Goal: Task Accomplishment & Management: Use online tool/utility

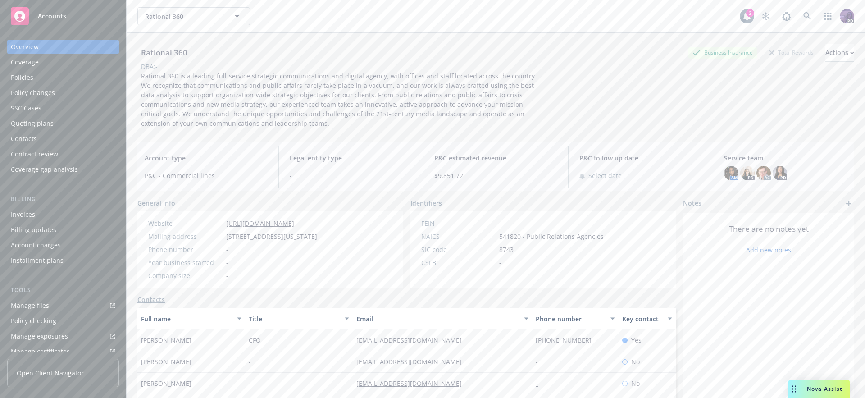
click at [63, 92] on div "Policy changes" at bounding box center [63, 93] width 105 height 14
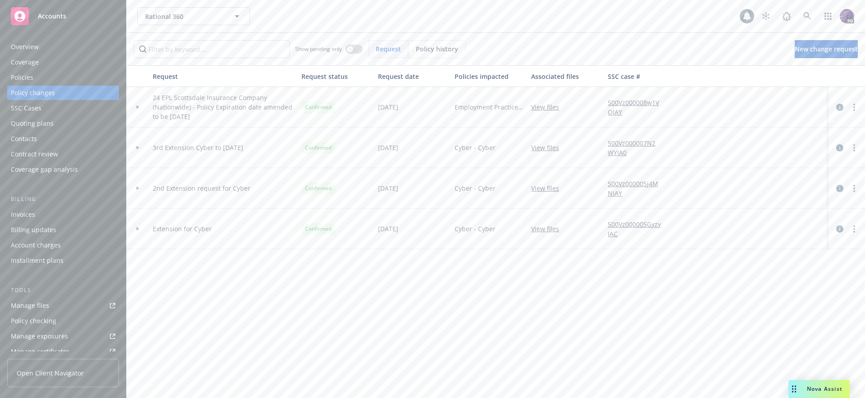
click at [64, 124] on div "Quoting plans" at bounding box center [63, 123] width 105 height 14
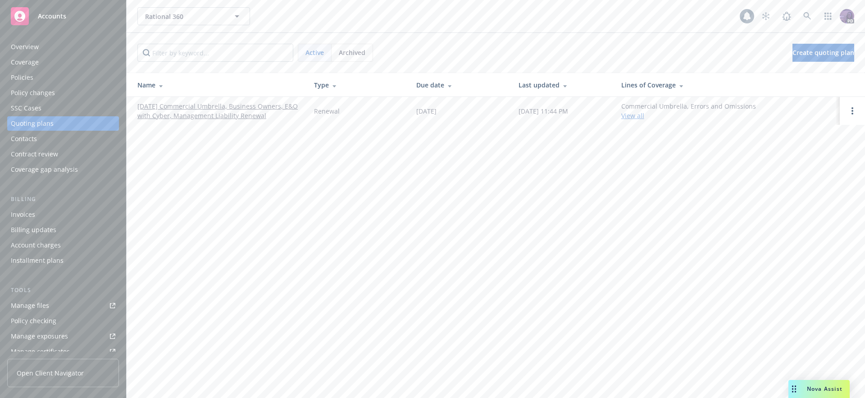
click at [151, 107] on link "[DATE] Commercial Umbrella, Business Owners, E&O with Cyber, Management Liabili…" at bounding box center [218, 110] width 162 height 19
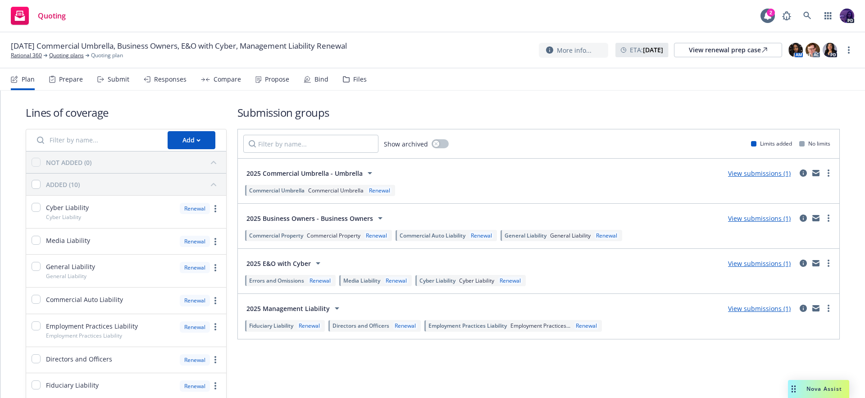
click at [275, 78] on div "Propose" at bounding box center [277, 79] width 24 height 7
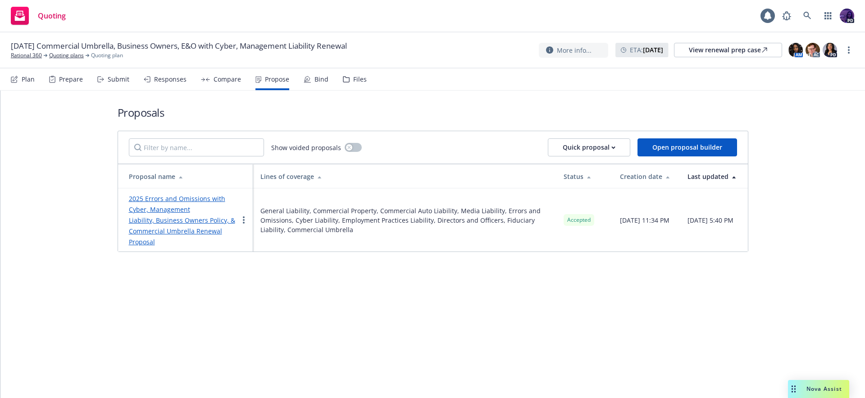
click at [186, 198] on link "2025 Errors and Omissions with Cyber, Management Liability, Business Owners Pol…" at bounding box center [182, 220] width 106 height 52
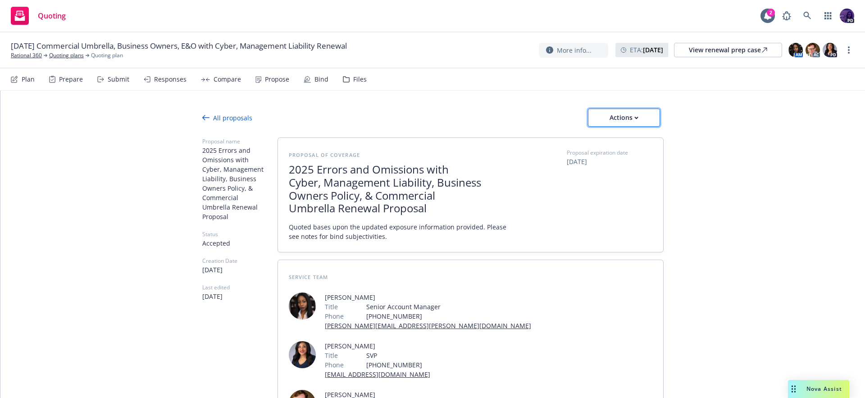
click at [625, 124] on div "Actions" at bounding box center [624, 117] width 42 height 17
click at [643, 121] on button "Actions" at bounding box center [624, 118] width 72 height 18
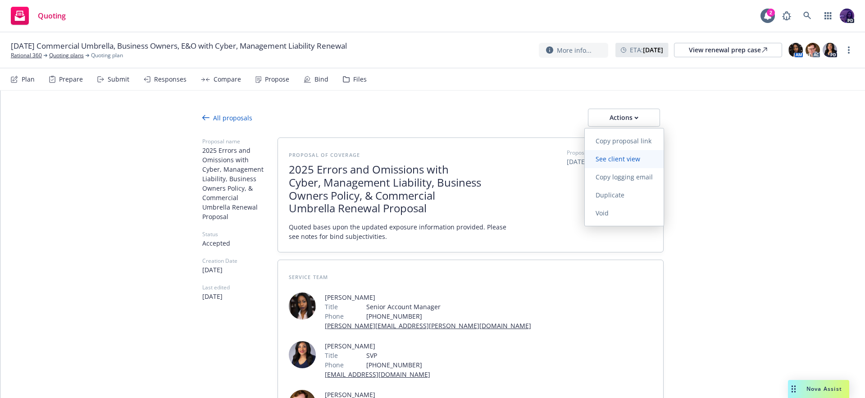
click at [629, 152] on link "See client view" at bounding box center [624, 159] width 79 height 18
type textarea "x"
click at [60, 58] on link "Quoting plans" at bounding box center [66, 55] width 35 height 8
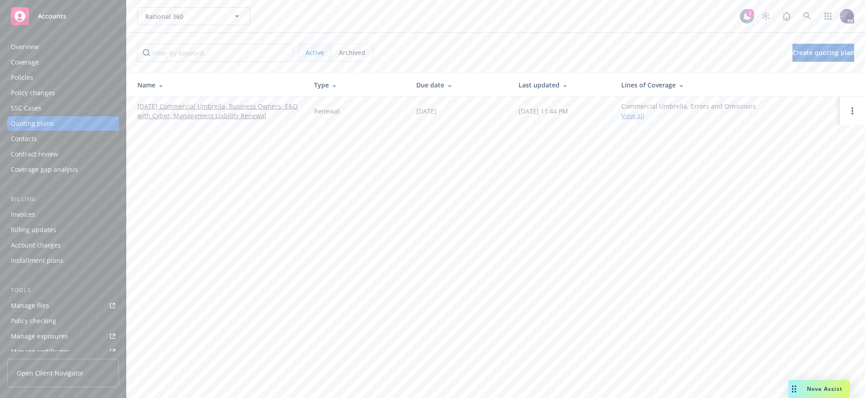
click at [54, 74] on div "Policies" at bounding box center [63, 77] width 105 height 14
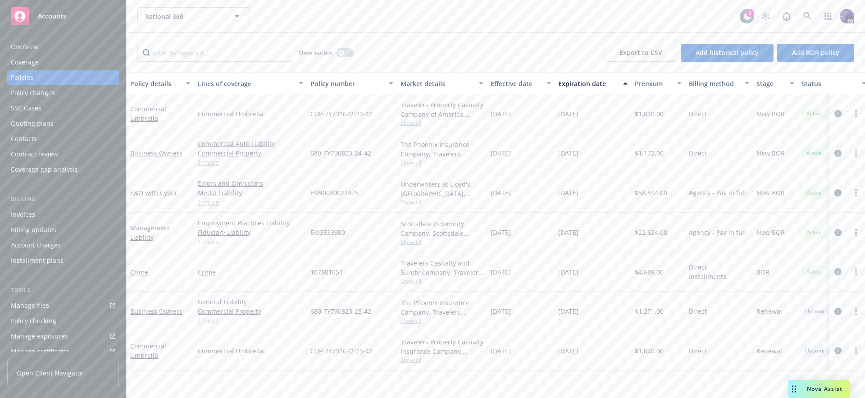
click at [60, 95] on div "Policy changes" at bounding box center [63, 93] width 105 height 14
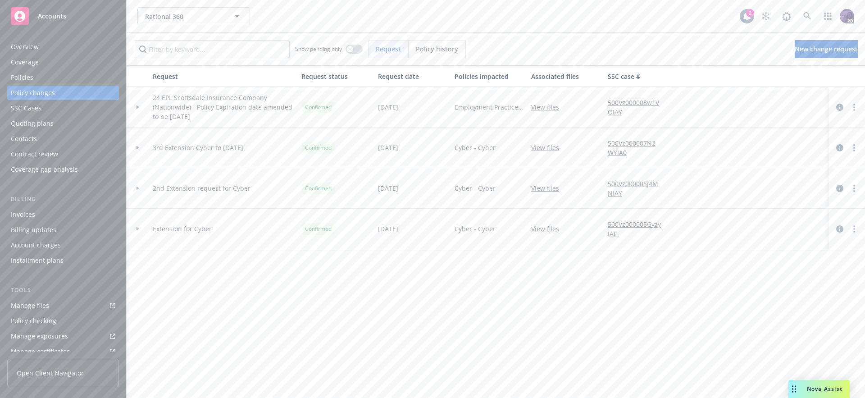
click at [140, 110] on div at bounding box center [138, 107] width 23 height 41
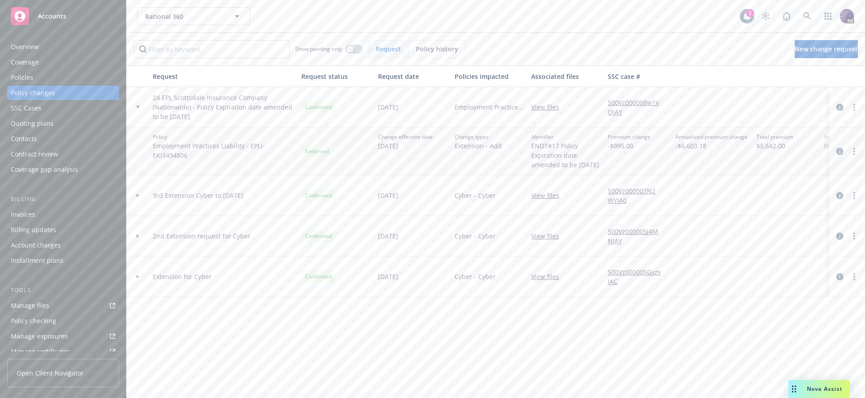
click at [140, 110] on div at bounding box center [138, 107] width 23 height 41
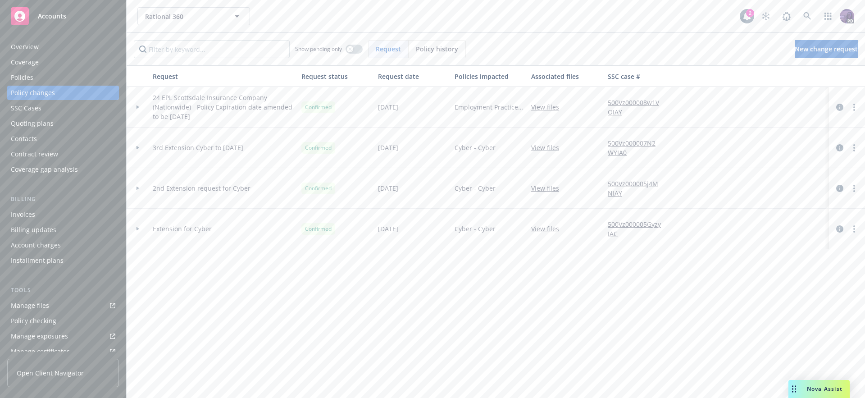
click at [43, 77] on div "Policies" at bounding box center [63, 77] width 105 height 14
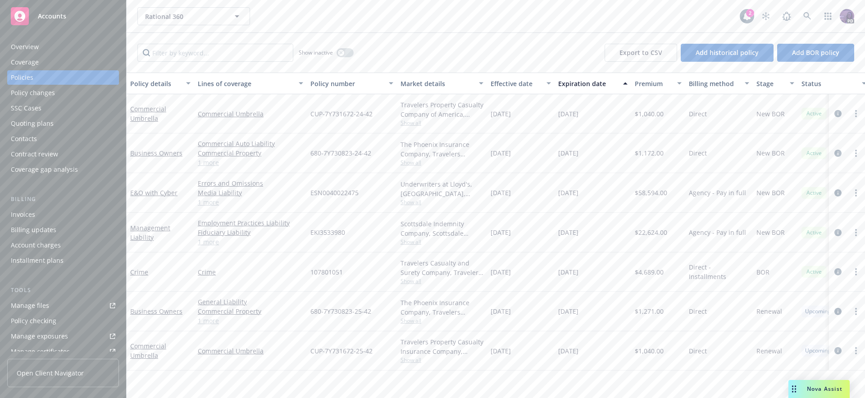
click at [414, 240] on span "Show all" at bounding box center [442, 242] width 83 height 8
click at [66, 129] on div "Quoting plans" at bounding box center [63, 123] width 105 height 14
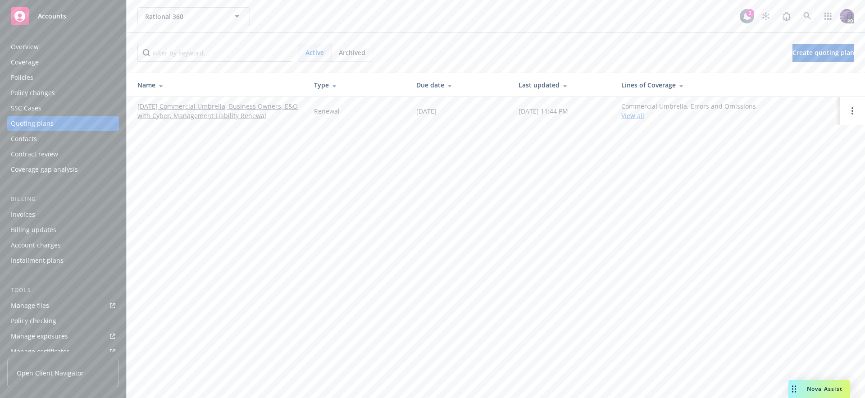
click at [225, 112] on link "[DATE] Commercial Umbrella, Business Owners, E&O with Cyber, Management Liabili…" at bounding box center [218, 110] width 162 height 19
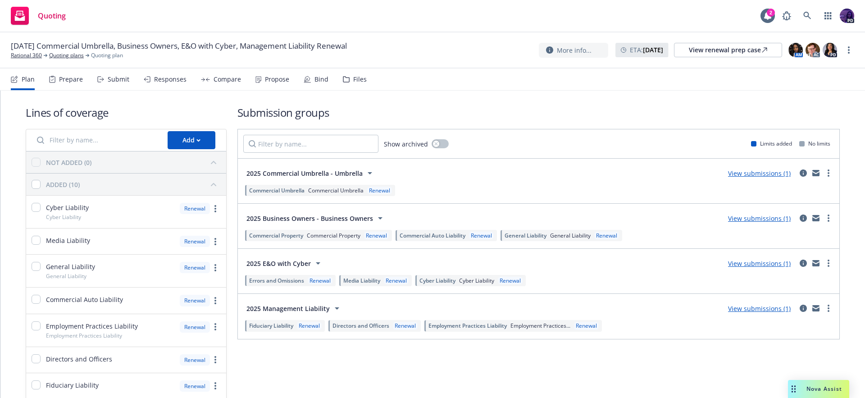
click at [270, 76] on div "Propose" at bounding box center [277, 79] width 24 height 7
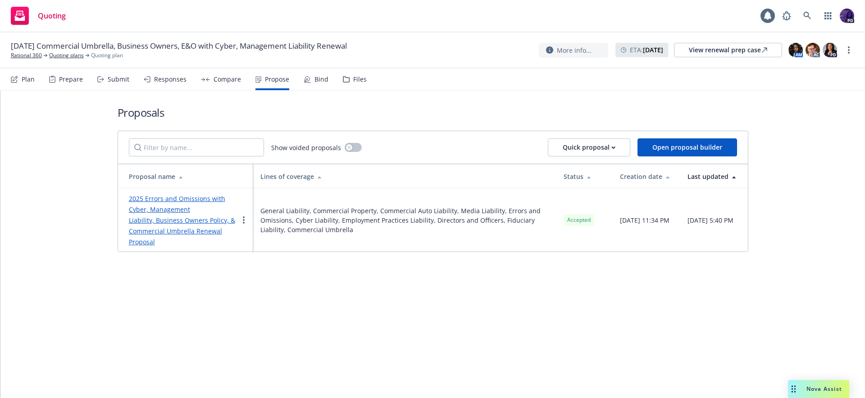
click at [197, 200] on link "2025 Errors and Omissions with Cyber, Management Liability, Business Owners Pol…" at bounding box center [182, 220] width 106 height 52
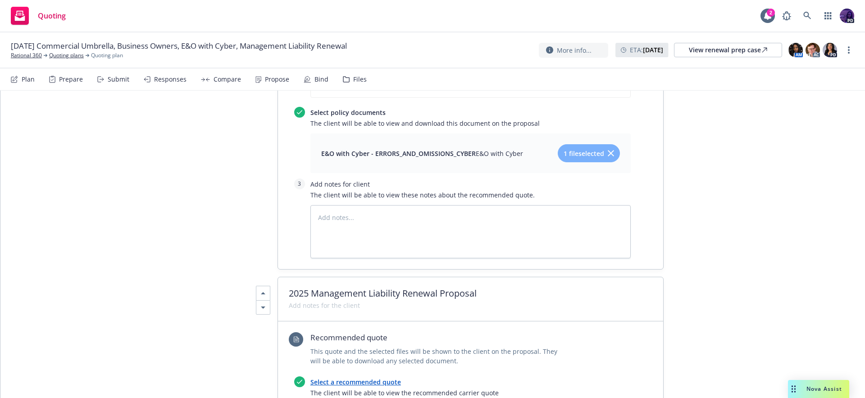
scroll to position [930, 0]
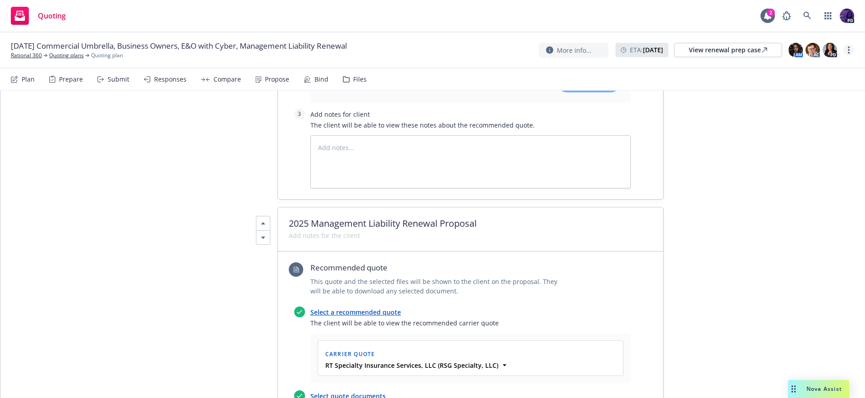
click at [850, 47] on link "more" at bounding box center [849, 50] width 11 height 11
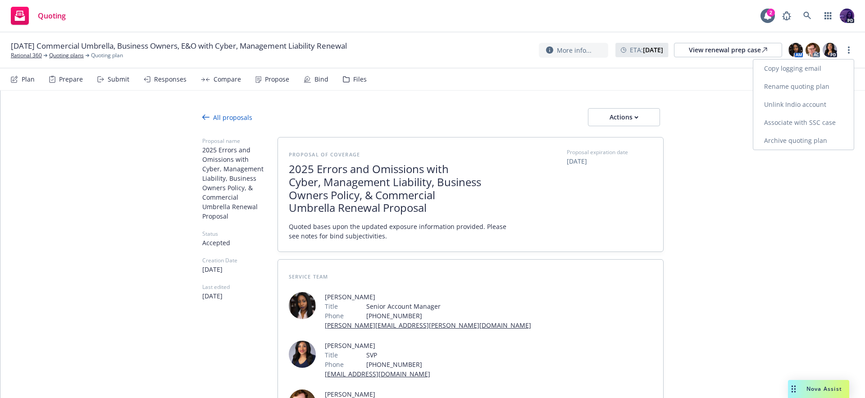
scroll to position [0, 0]
click at [626, 123] on div "Actions" at bounding box center [624, 117] width 42 height 17
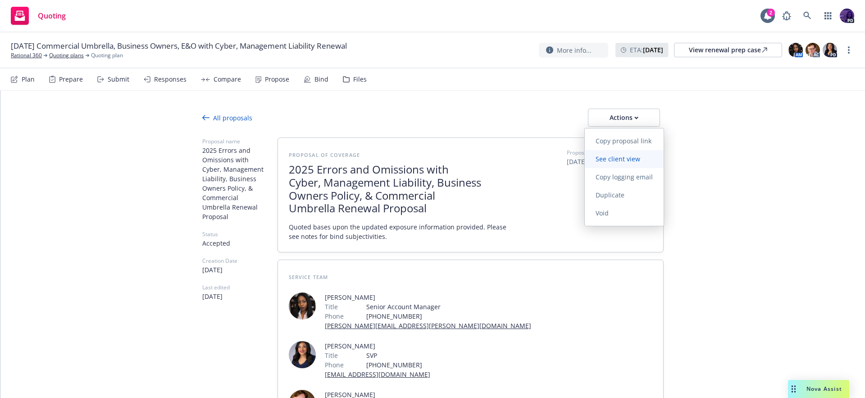
click at [623, 156] on span "See client view" at bounding box center [618, 159] width 66 height 9
type textarea "x"
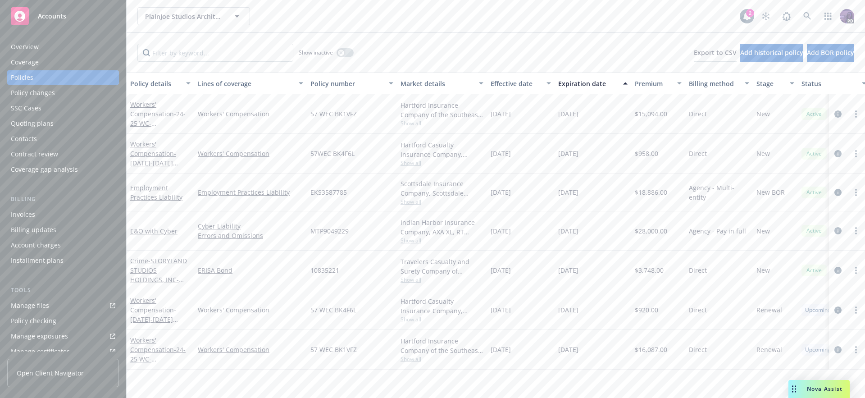
click at [297, 17] on div "PlainJoe Studios Architecture, Inc. PlainJoe Studios Architecture, Inc." at bounding box center [438, 16] width 602 height 18
click at [296, 17] on div "PlainJoe Studios Architecture, Inc. PlainJoe Studios Architecture, Inc." at bounding box center [438, 16] width 602 height 18
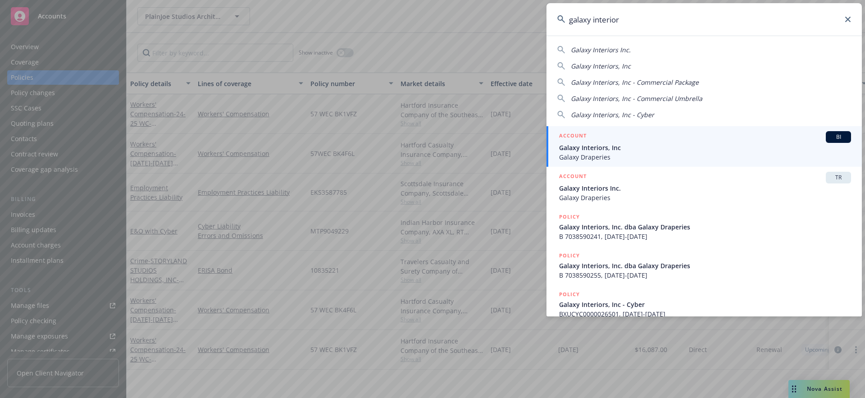
type input "galaxy interior"
click at [588, 146] on span "Galaxy Interiors, Inc" at bounding box center [705, 147] width 292 height 9
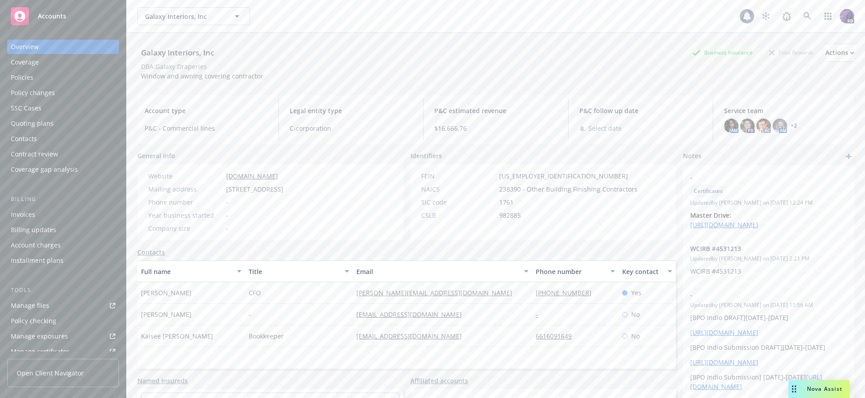
click at [57, 79] on div "Policies" at bounding box center [63, 77] width 105 height 14
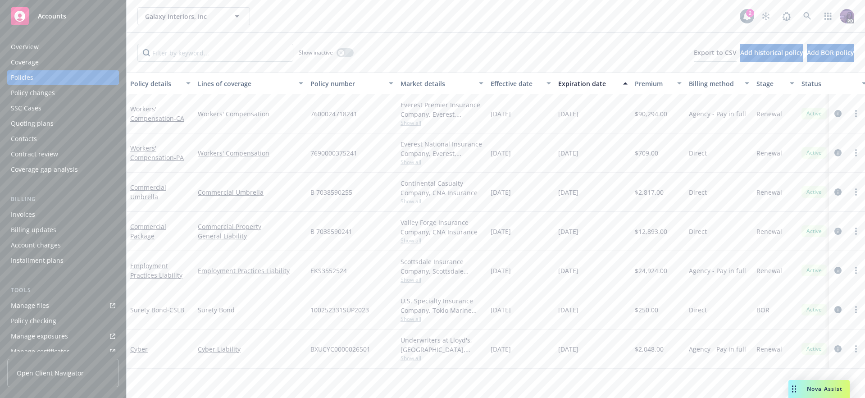
click at [83, 123] on div "Quoting plans" at bounding box center [63, 123] width 105 height 14
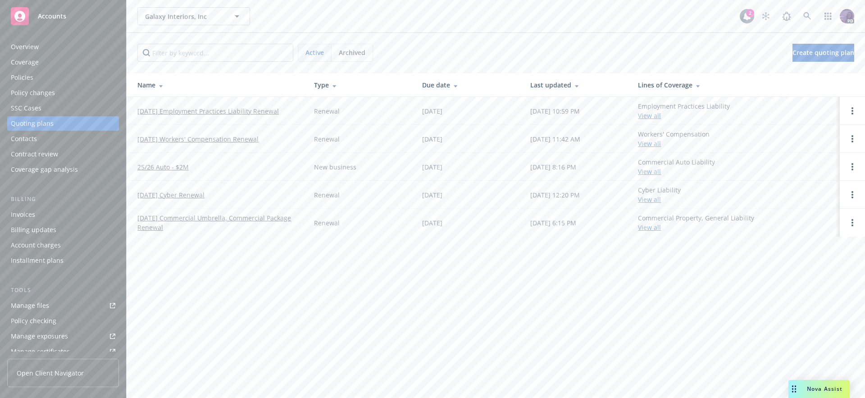
click at [246, 143] on link "10/05/25 Workers' Compensation Renewal" at bounding box center [197, 138] width 121 height 9
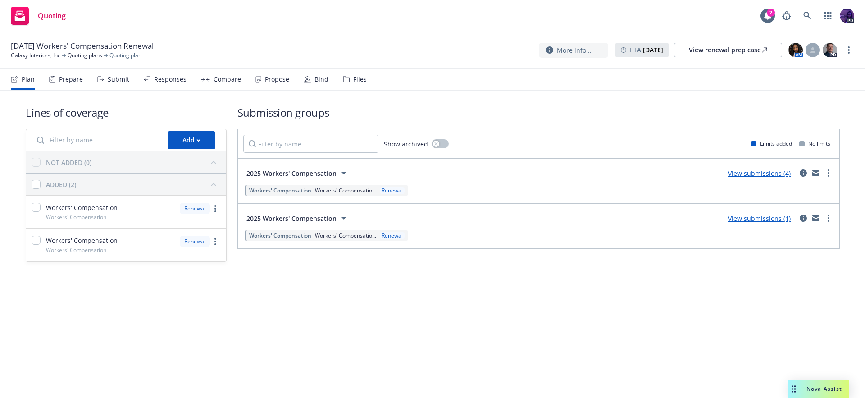
click at [173, 78] on div "Responses" at bounding box center [170, 79] width 32 height 7
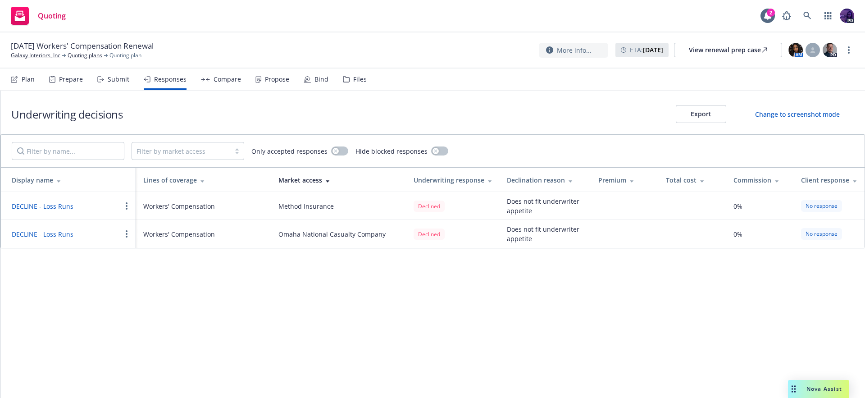
click at [103, 74] on div "Submit" at bounding box center [113, 79] width 32 height 22
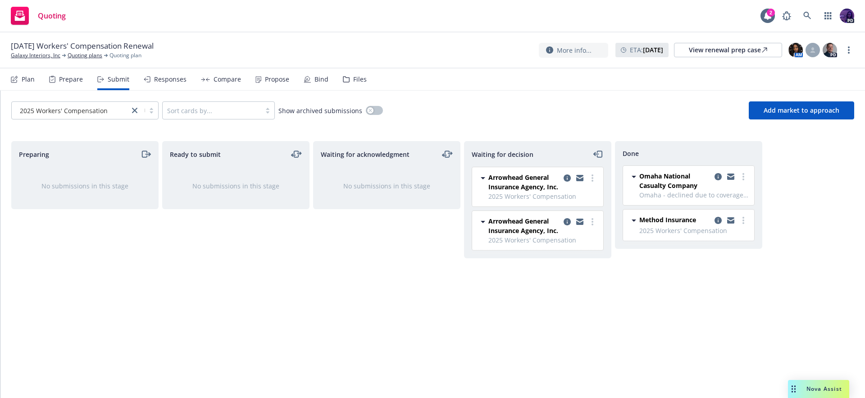
click at [73, 78] on div "Prepare" at bounding box center [71, 79] width 24 height 7
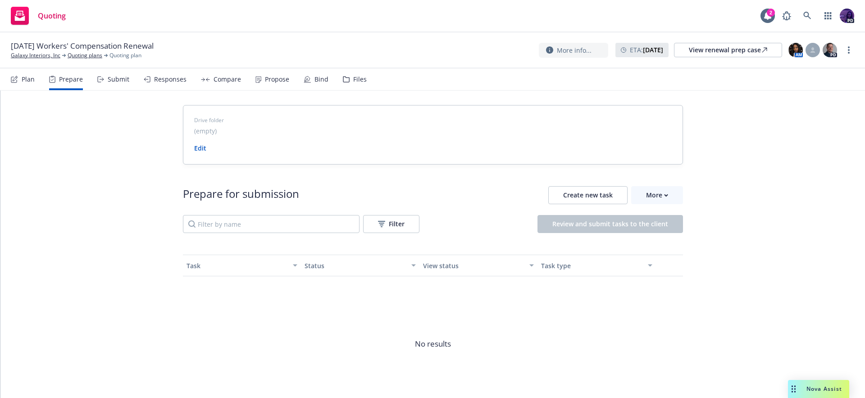
click at [39, 79] on div "Plan Prepare Submit Responses Compare Propose Bind Files" at bounding box center [189, 79] width 356 height 22
click at [32, 79] on div "Plan" at bounding box center [28, 79] width 13 height 7
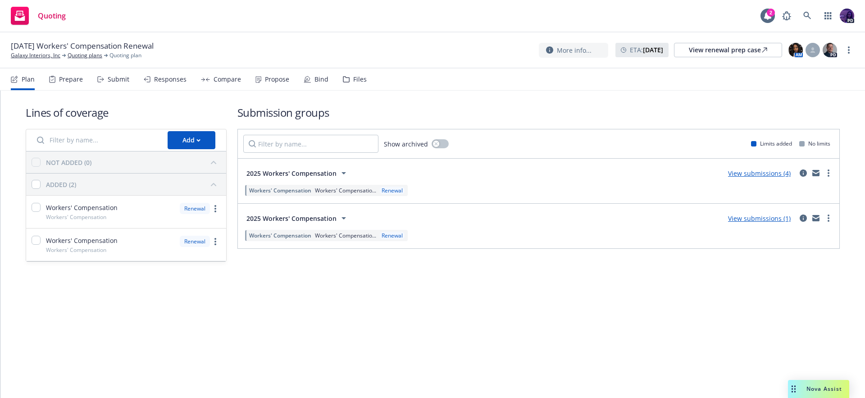
click at [770, 170] on link "View submissions (4)" at bounding box center [759, 173] width 63 height 9
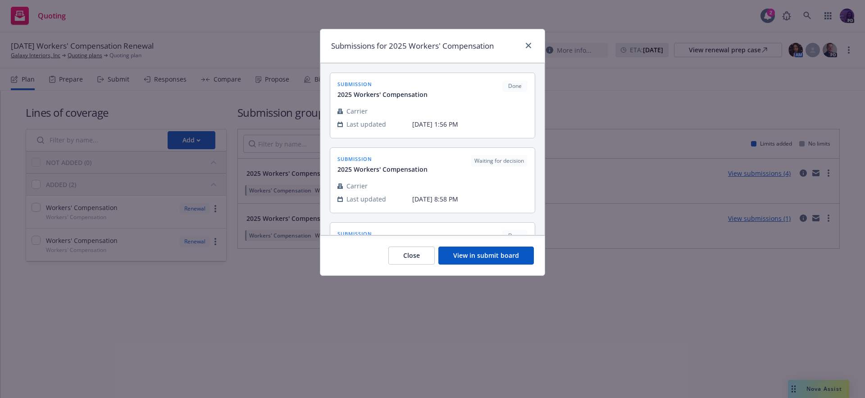
click at [521, 261] on button "View in submit board" at bounding box center [486, 255] width 96 height 18
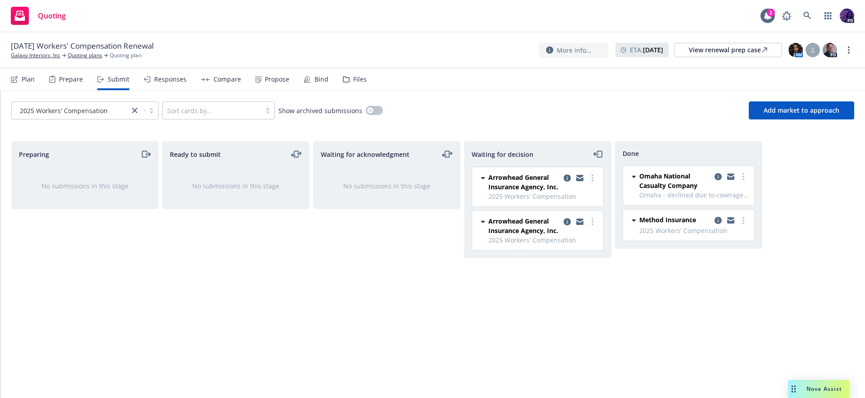
click at [178, 87] on div "Responses" at bounding box center [165, 79] width 43 height 22
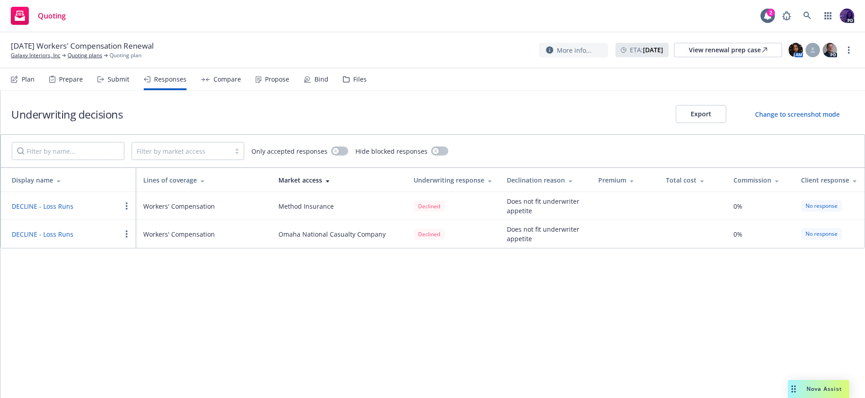
click at [218, 82] on div "Compare" at bounding box center [227, 79] width 27 height 7
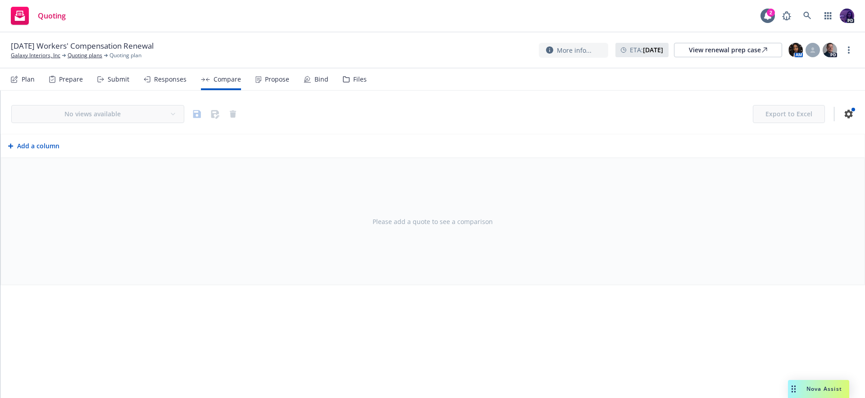
click at [173, 83] on div "Responses" at bounding box center [165, 79] width 43 height 22
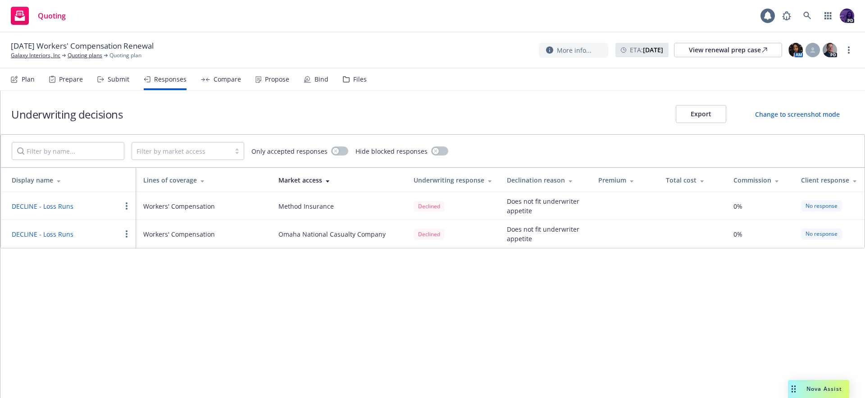
click at [123, 80] on div "Submit" at bounding box center [119, 79] width 22 height 7
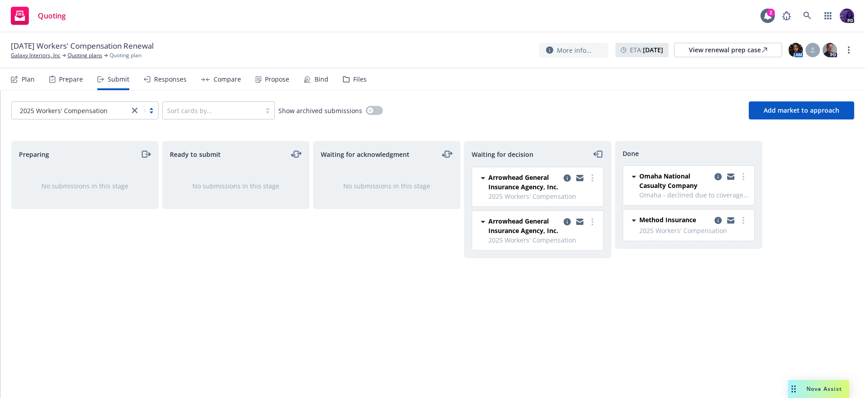
click at [832, 122] on div "2025 Workers' Compensation Sort cards by... Show archived submissions Add marke…" at bounding box center [432, 111] width 865 height 40
click at [821, 110] on span "Add market to approach" at bounding box center [802, 110] width 76 height 9
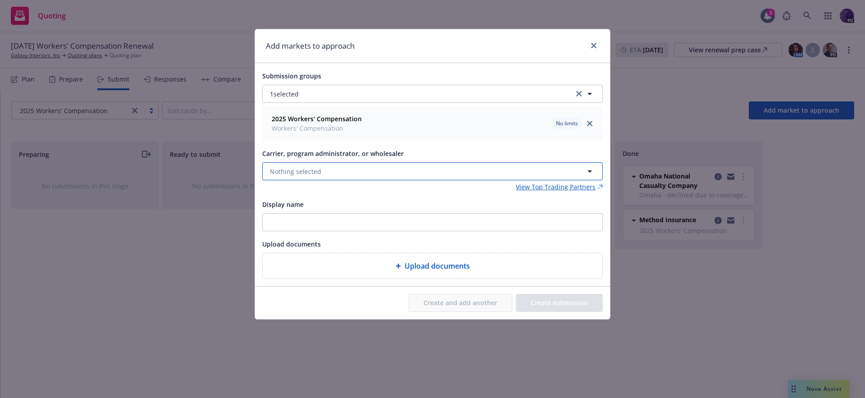
click at [522, 170] on button "Nothing selected" at bounding box center [432, 171] width 341 height 18
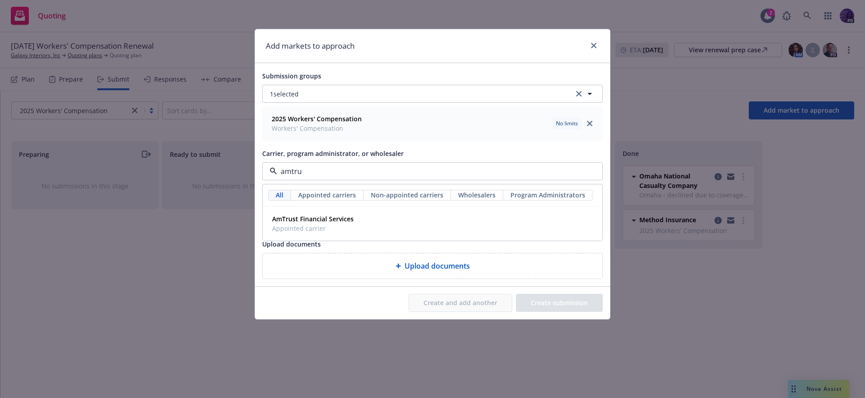
type input "amtrus"
click at [469, 210] on div "AmTrust Financial Services Appointed carrier" at bounding box center [432, 223] width 339 height 33
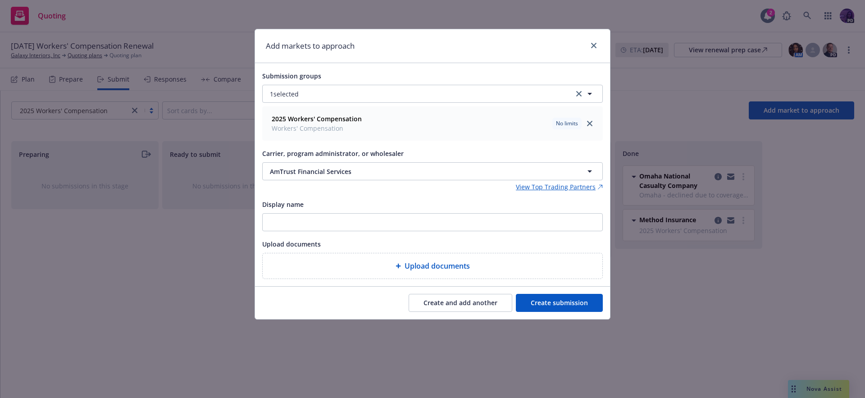
click at [460, 301] on button "Create and add another" at bounding box center [461, 303] width 104 height 18
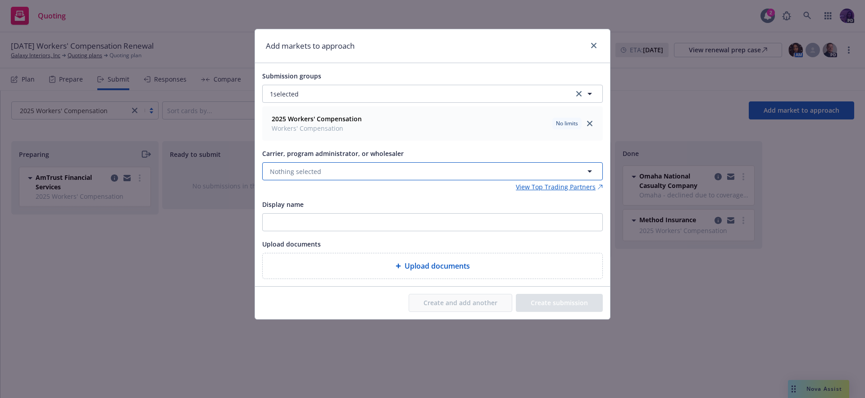
click at [310, 171] on span "Nothing selected" at bounding box center [295, 171] width 51 height 9
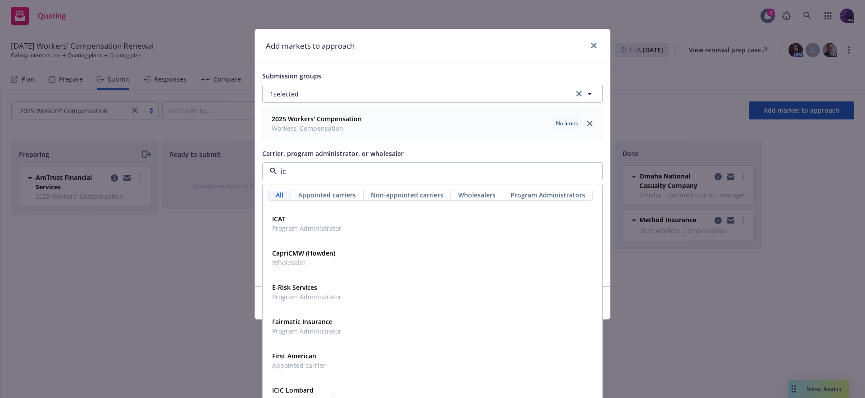
type input "icw"
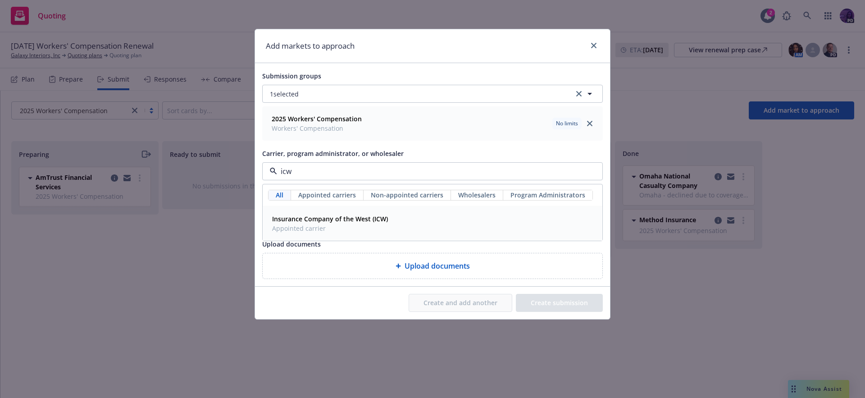
click at [325, 219] on strong "Insurance Company of the West (ICW)" at bounding box center [330, 218] width 116 height 9
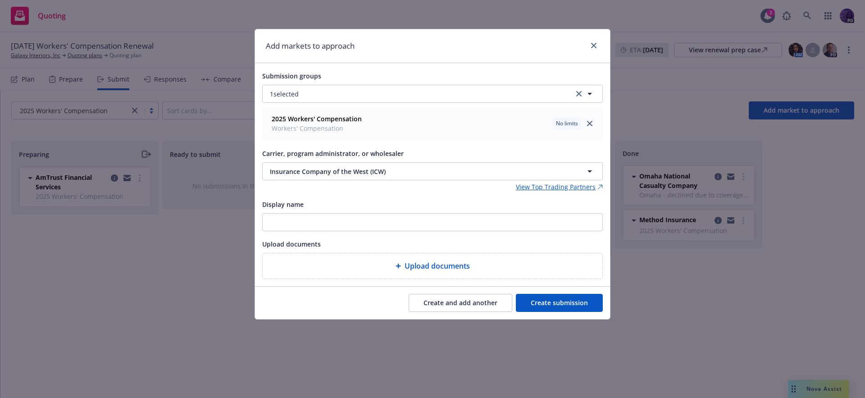
click at [462, 301] on button "Create and add another" at bounding box center [461, 303] width 104 height 18
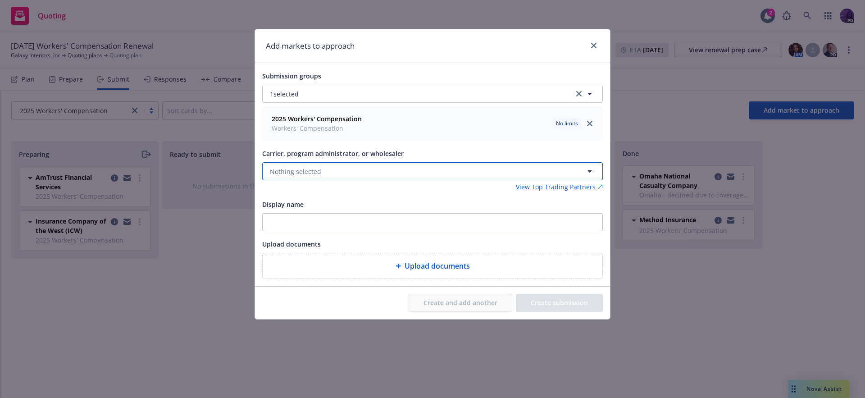
click at [351, 173] on button "Nothing selected" at bounding box center [432, 171] width 341 height 18
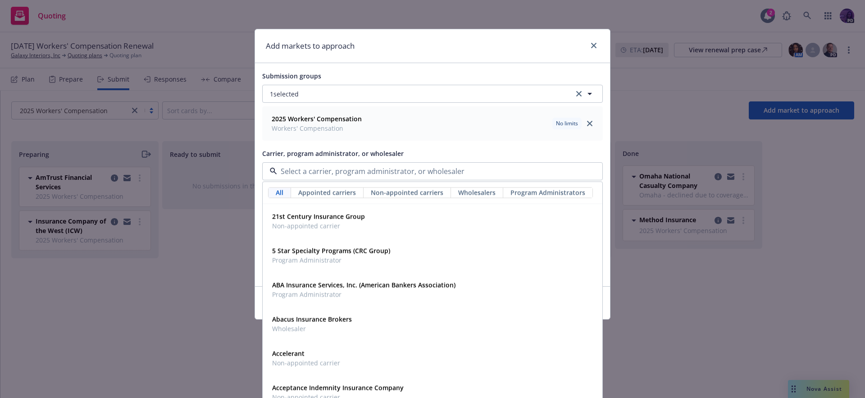
type input "a"
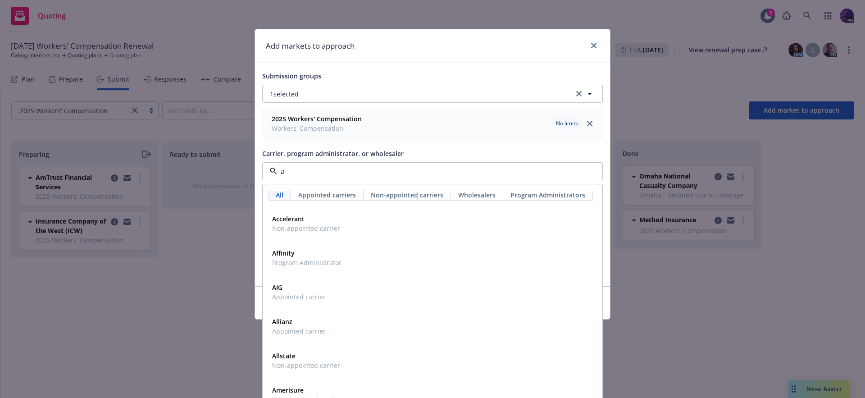
click at [339, 172] on input "a" at bounding box center [430, 171] width 307 height 11
click at [339, 172] on input at bounding box center [430, 171] width 307 height 11
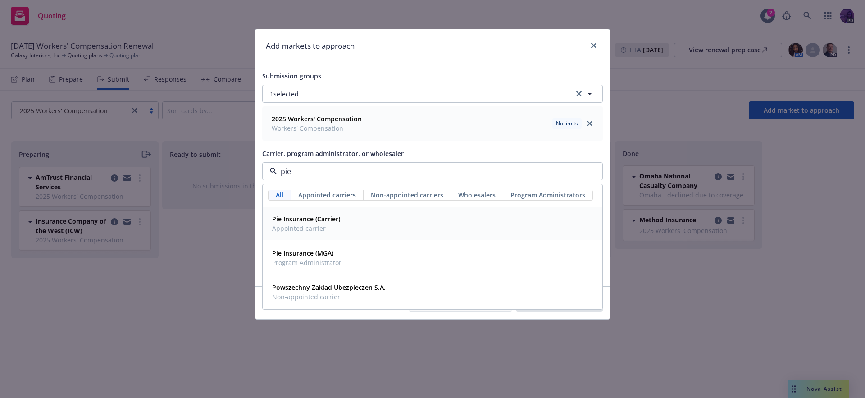
click at [368, 215] on div "Pie Insurance (Carrier) Appointed carrier" at bounding box center [433, 223] width 328 height 23
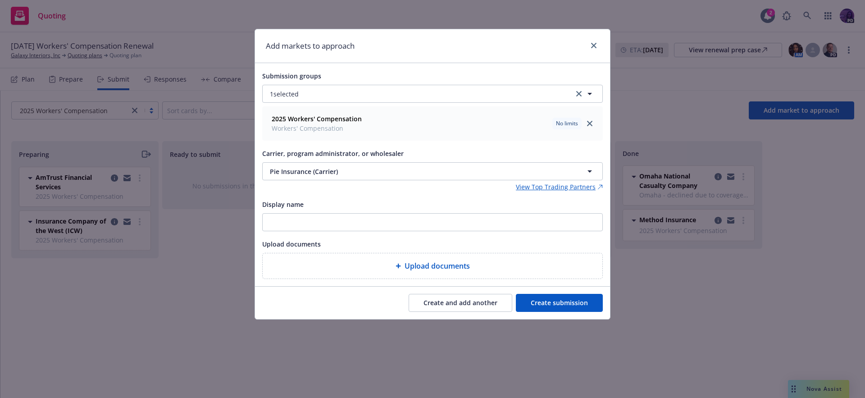
click at [479, 310] on button "Create and add another" at bounding box center [461, 303] width 104 height 18
click at [331, 172] on button "Nothing selected" at bounding box center [432, 171] width 341 height 18
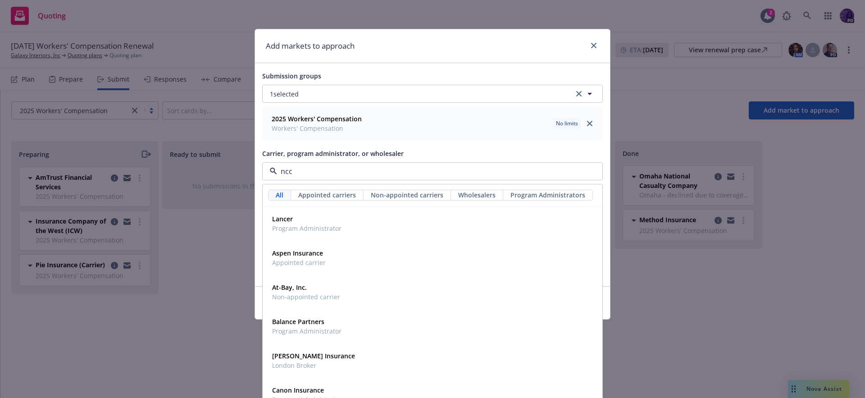
type input "ncci"
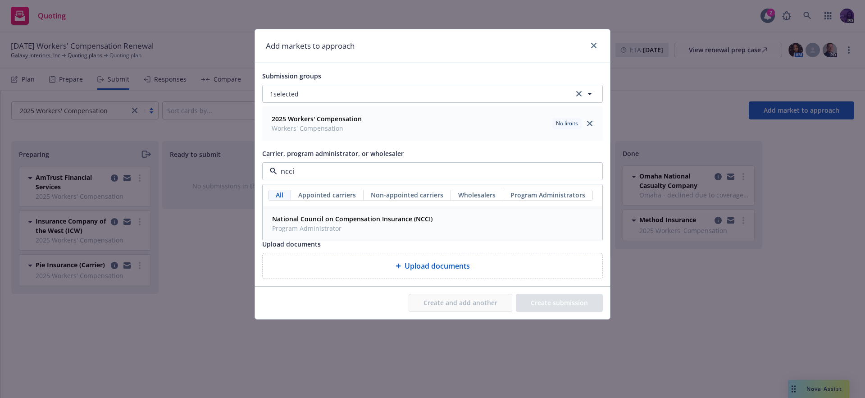
click at [368, 229] on span "Program Administrator" at bounding box center [352, 227] width 160 height 9
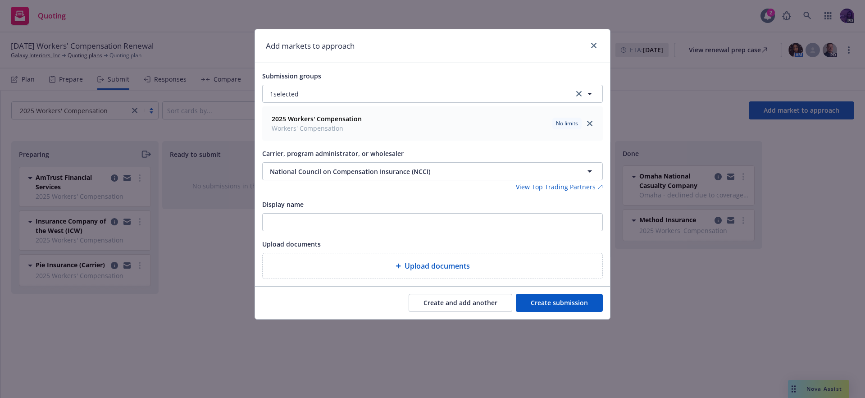
click at [480, 303] on button "Create and add another" at bounding box center [461, 303] width 104 height 18
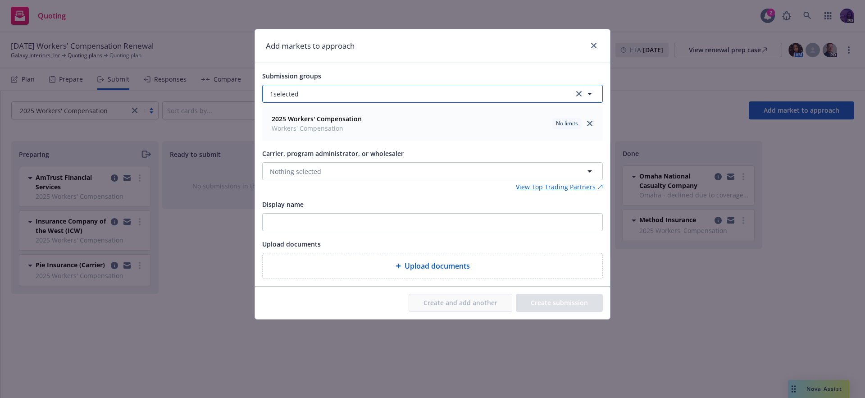
click at [324, 99] on button "1 selected" at bounding box center [432, 94] width 341 height 18
type input "kineti"
click at [374, 74] on div "Submission groups" at bounding box center [432, 75] width 341 height 11
click at [318, 194] on div "Submission groups 1 selected 2025 Workers' Compensation Workers' Compensation N…" at bounding box center [432, 174] width 341 height 209
drag, startPoint x: 333, startPoint y: 98, endPoint x: 353, endPoint y: 102, distance: 19.7
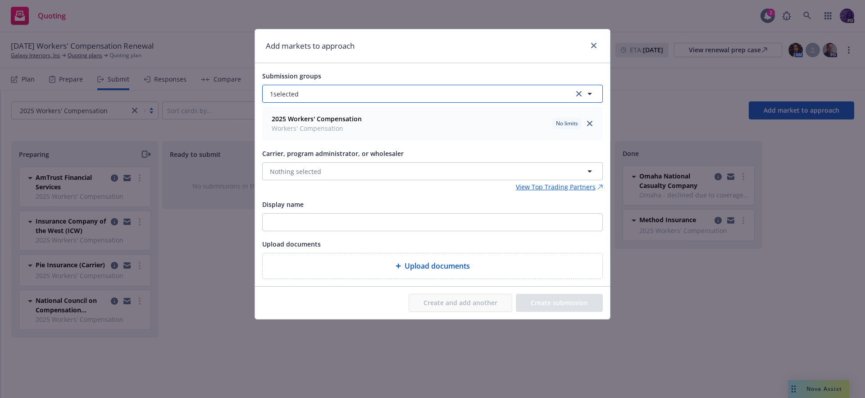
click at [334, 98] on button "1 selected" at bounding box center [432, 94] width 341 height 18
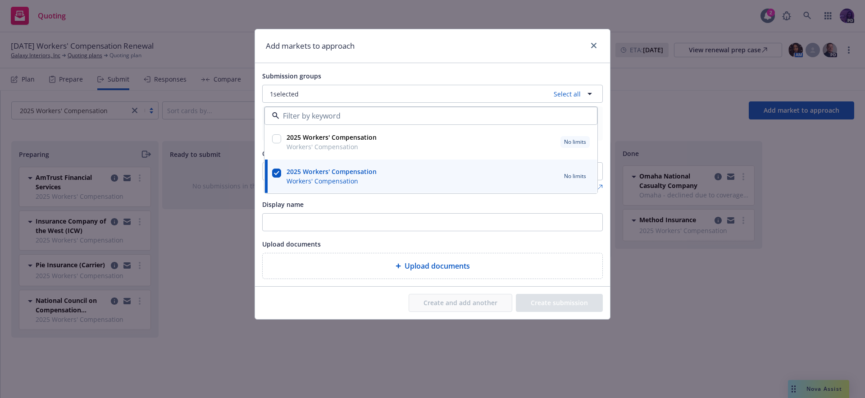
click at [453, 75] on div "Submission groups" at bounding box center [432, 75] width 341 height 11
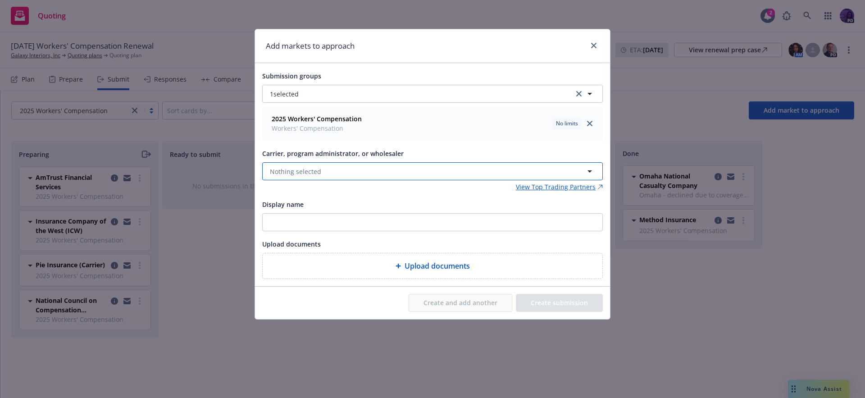
click at [398, 163] on button "Nothing selected" at bounding box center [432, 171] width 341 height 18
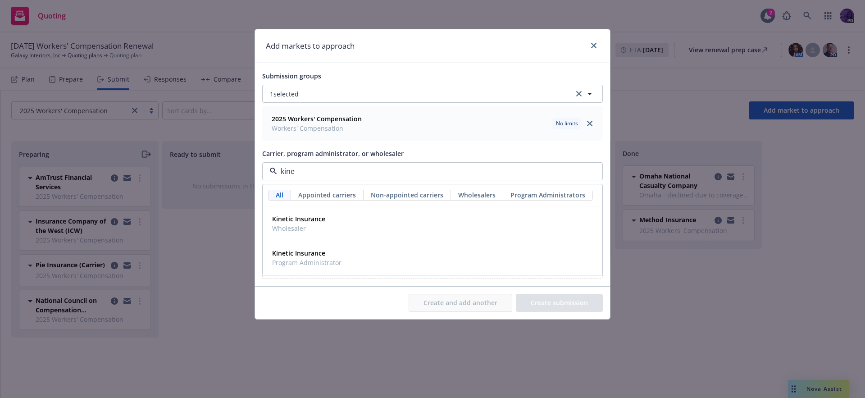
type input "kinet"
click at [376, 210] on div "Kinetic Insurance Wholesaler" at bounding box center [432, 223] width 339 height 33
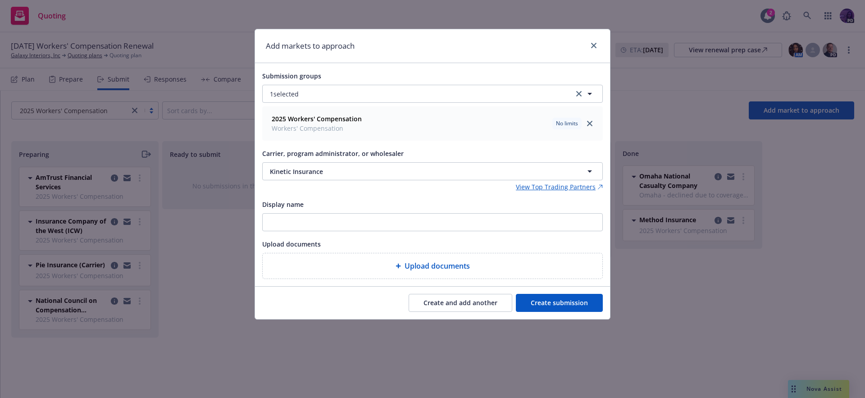
click at [458, 299] on button "Create and add another" at bounding box center [461, 303] width 104 height 18
drag, startPoint x: 590, startPoint y: 43, endPoint x: 588, endPoint y: 49, distance: 5.9
click at [591, 43] on link "close" at bounding box center [593, 45] width 11 height 11
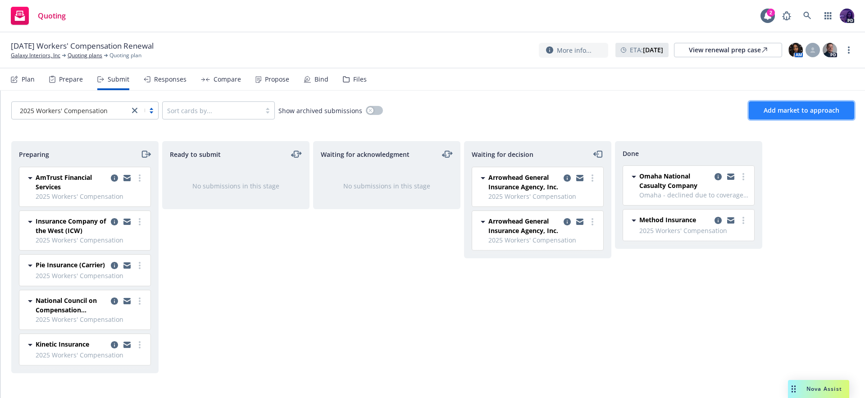
click at [783, 115] on button "Add market to approach" at bounding box center [801, 110] width 105 height 18
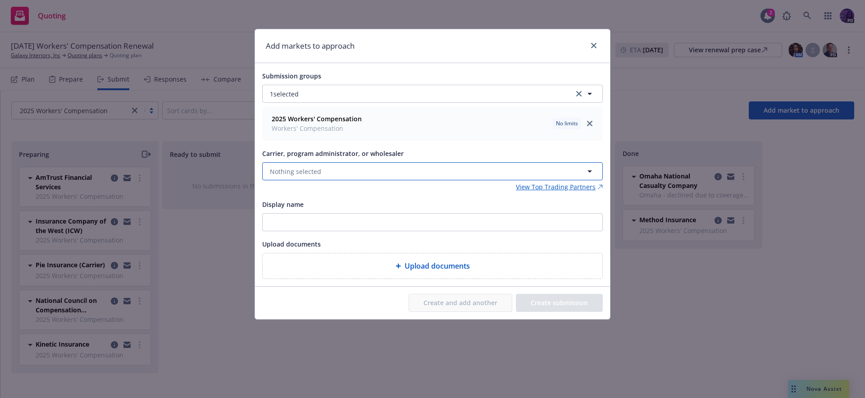
click at [416, 173] on button "Nothing selected" at bounding box center [432, 171] width 341 height 18
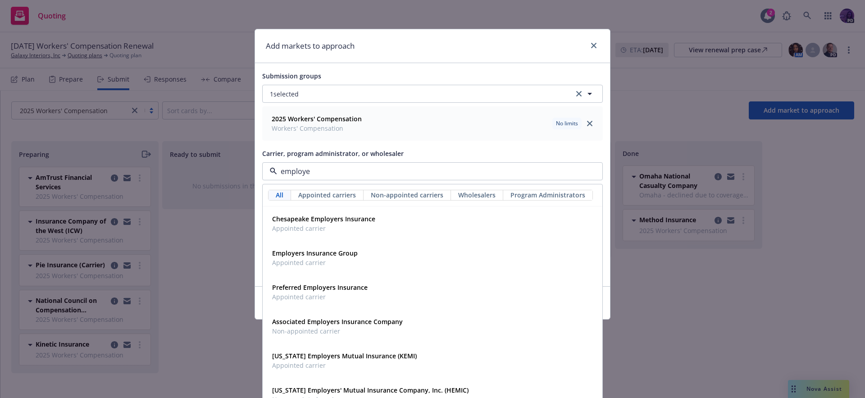
type input "employer"
click at [380, 257] on div "Employers Insurance Group Appointed carrier" at bounding box center [433, 257] width 328 height 23
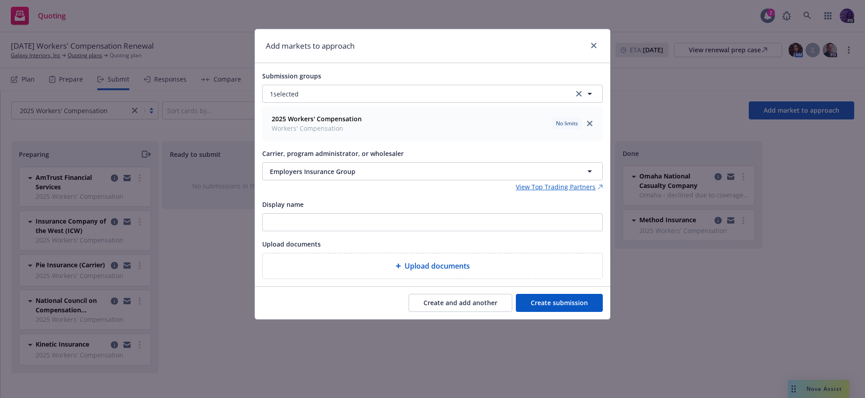
click at [543, 304] on button "Create submission" at bounding box center [559, 303] width 87 height 18
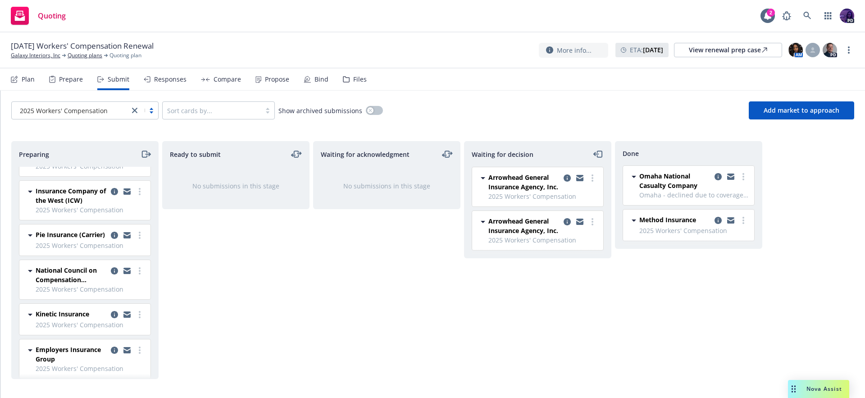
scroll to position [46, 0]
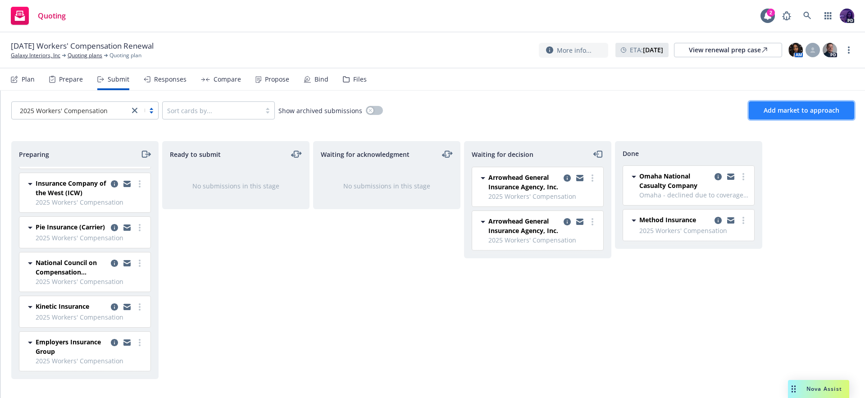
click at [784, 111] on span "Add market to approach" at bounding box center [802, 110] width 76 height 9
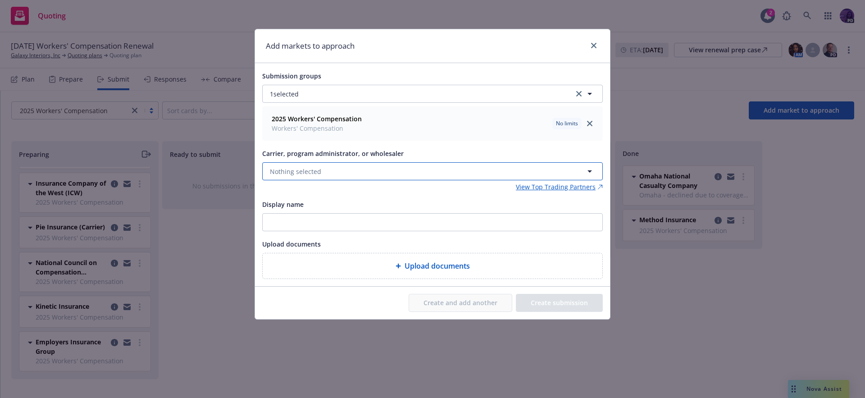
click at [350, 173] on button "Nothing selected" at bounding box center [432, 171] width 341 height 18
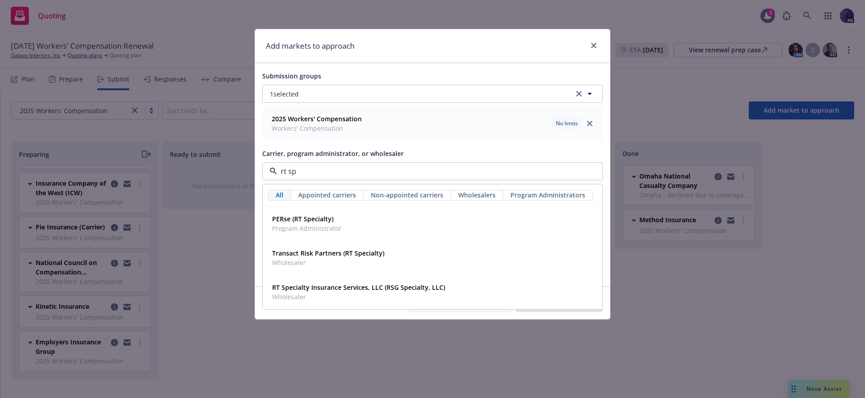
type input "rt spe"
click at [333, 300] on span "Wholesaler" at bounding box center [358, 296] width 173 height 9
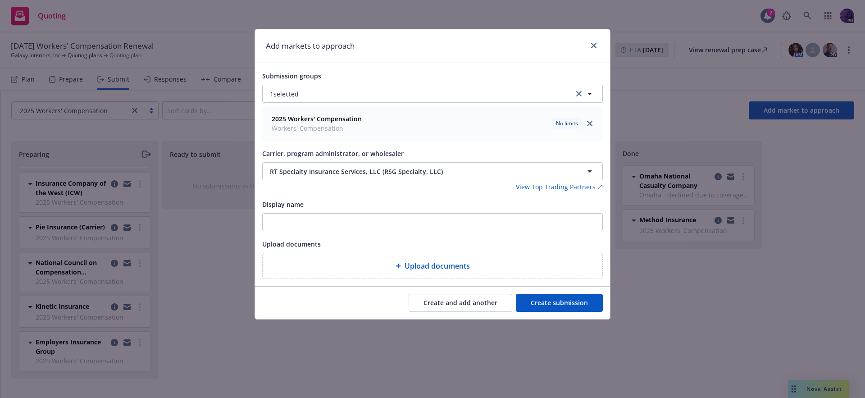
click at [577, 298] on button "Create submission" at bounding box center [559, 303] width 87 height 18
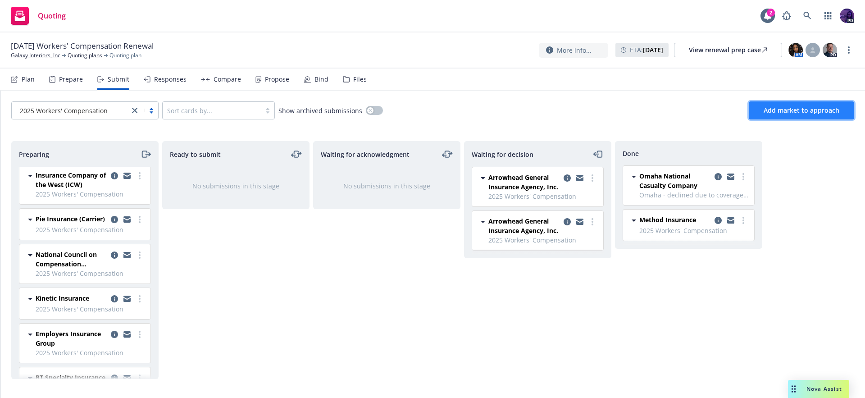
click at [803, 109] on span "Add market to approach" at bounding box center [802, 110] width 76 height 9
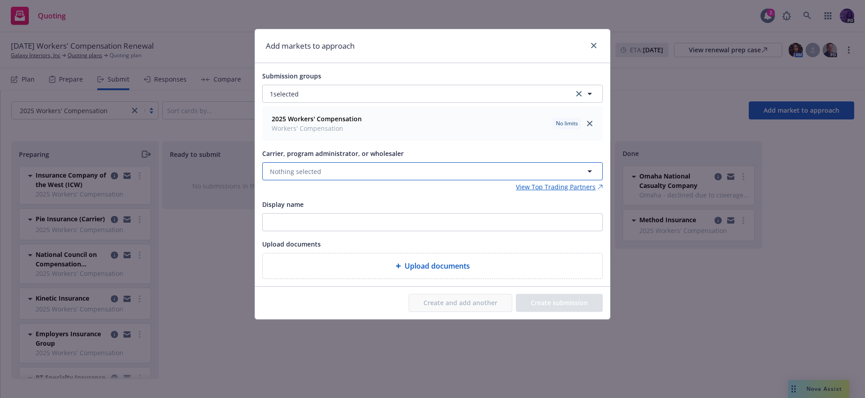
click at [329, 177] on button "Nothing selected" at bounding box center [432, 171] width 341 height 18
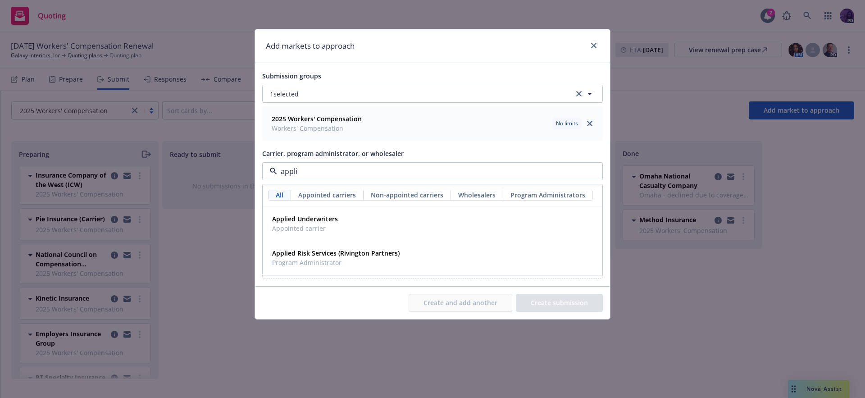
type input "applie"
click at [319, 219] on strong "Applied Underwriters" at bounding box center [305, 218] width 66 height 9
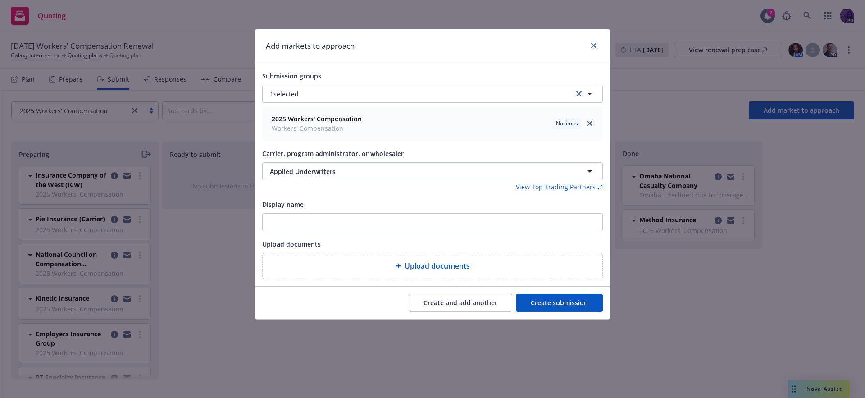
click at [531, 296] on button "Create submission" at bounding box center [559, 303] width 87 height 18
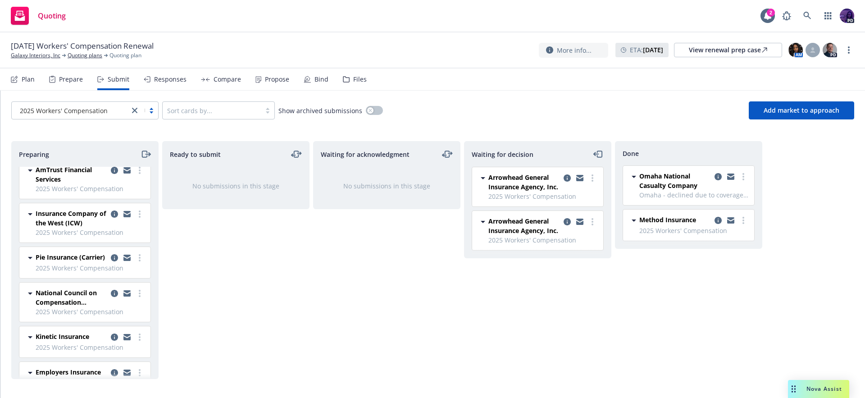
scroll to position [0, 0]
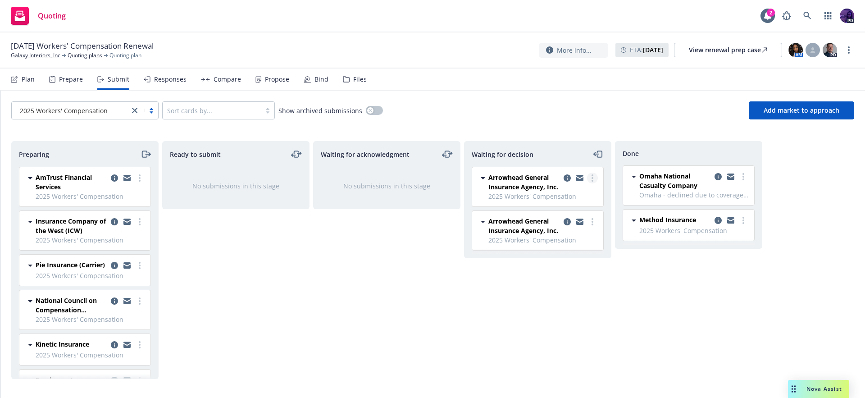
click at [594, 176] on link "more" at bounding box center [592, 178] width 11 height 11
click at [549, 251] on span "Add declined decision" at bounding box center [551, 250] width 89 height 9
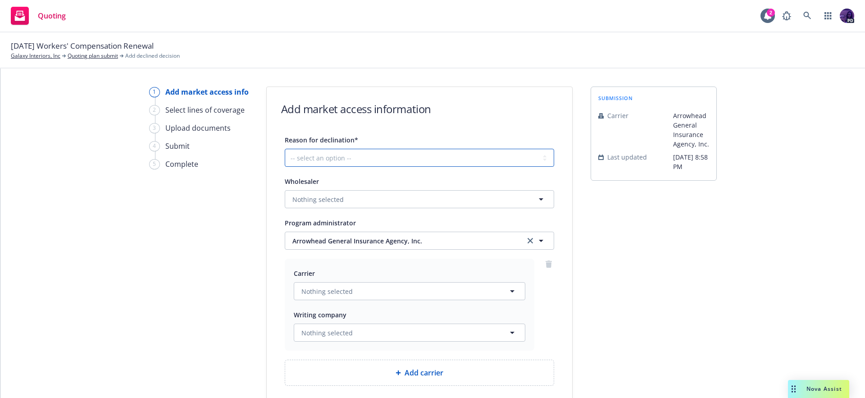
click at [415, 156] on select "-- select an option -- Cannot compete with other markets Carrier non-renewed Ca…" at bounding box center [419, 158] width 269 height 18
click at [285, 149] on select "-- select an option -- Cannot compete with other markets Carrier non-renewed Ca…" at bounding box center [419, 158] width 269 height 18
click at [392, 156] on select "-- select an option -- Cannot compete with other markets Carrier non-renewed Ca…" at bounding box center [419, 158] width 269 height 18
select select "CLIENT_CLAIM_LOSS_HISTORY"
click at [285, 149] on select "-- select an option -- Cannot compete with other markets Carrier non-renewed Ca…" at bounding box center [419, 158] width 269 height 18
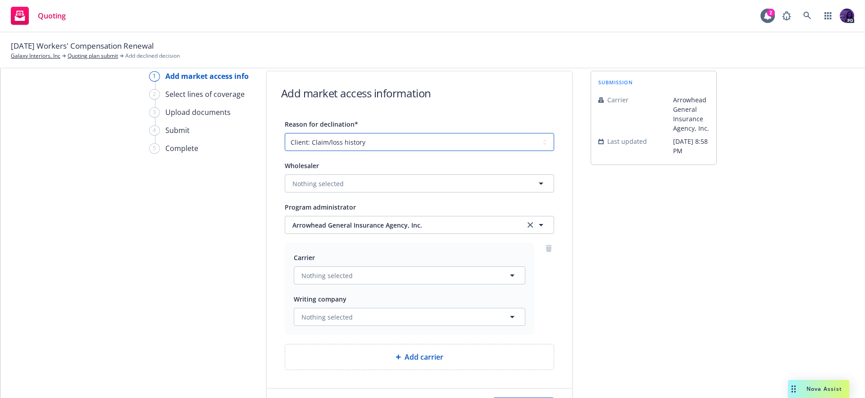
scroll to position [61, 0]
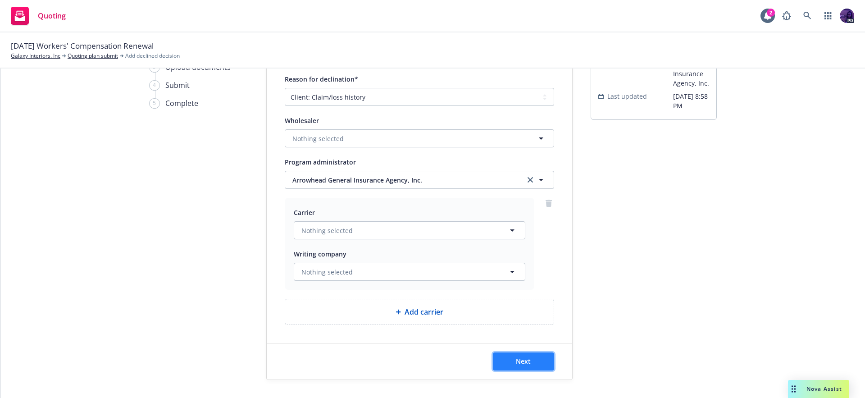
click at [516, 358] on span "Next" at bounding box center [523, 361] width 15 height 9
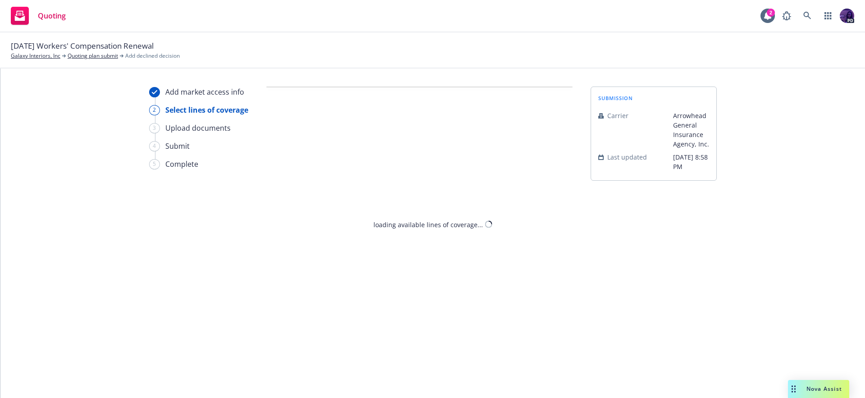
scroll to position [0, 0]
select select "CLIENT_CLAIM_LOSS_HISTORY"
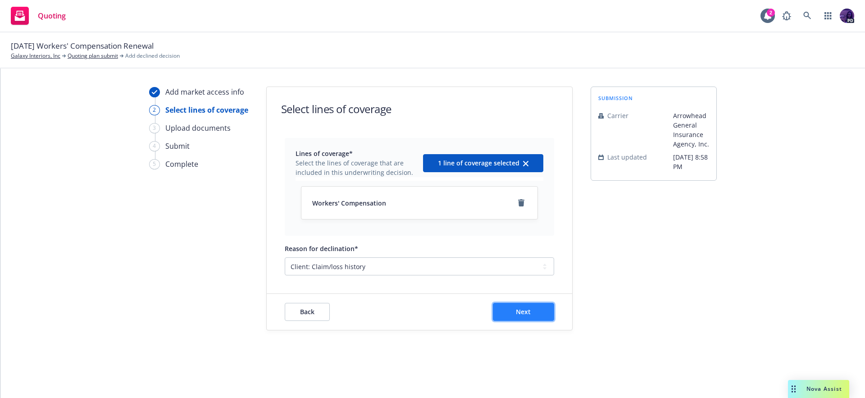
click at [506, 305] on button "Next" at bounding box center [523, 312] width 61 height 18
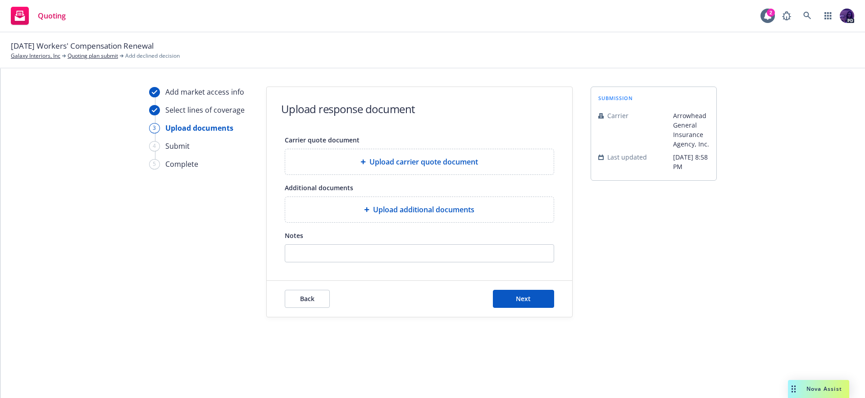
click at [505, 287] on div "Back Next" at bounding box center [420, 299] width 306 height 36
click at [510, 292] on button "Next" at bounding box center [523, 299] width 61 height 18
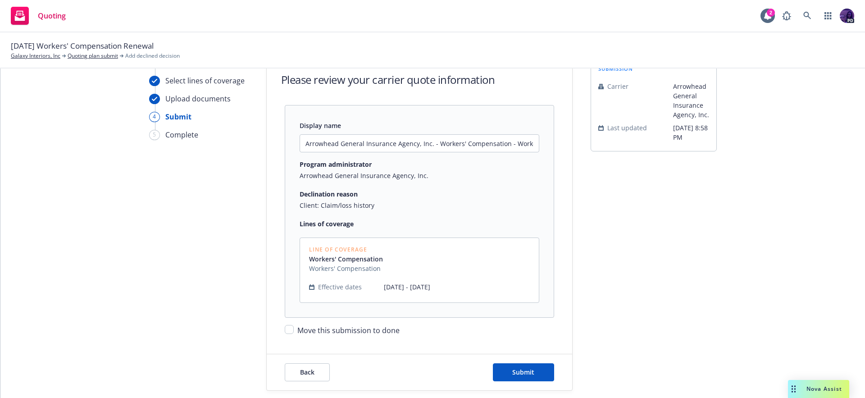
scroll to position [40, 0]
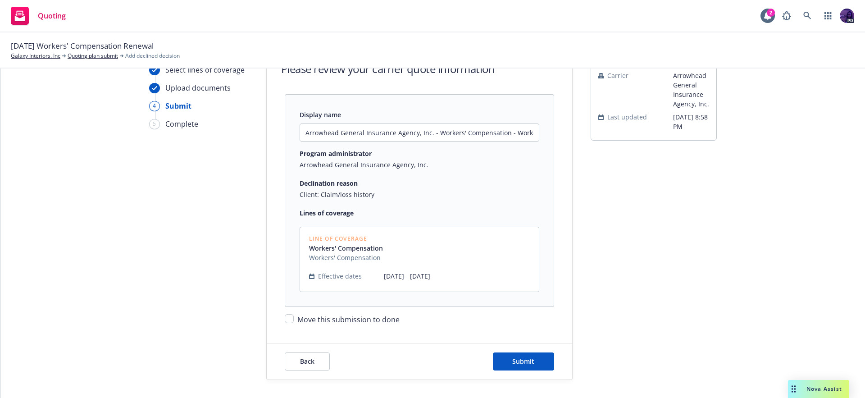
click at [373, 315] on span "Move this submission to done" at bounding box center [348, 320] width 102 height 10
click at [294, 314] on input "Move this submission to done" at bounding box center [289, 318] width 9 height 9
checkbox input "true"
click at [540, 367] on button "Submit" at bounding box center [523, 361] width 61 height 18
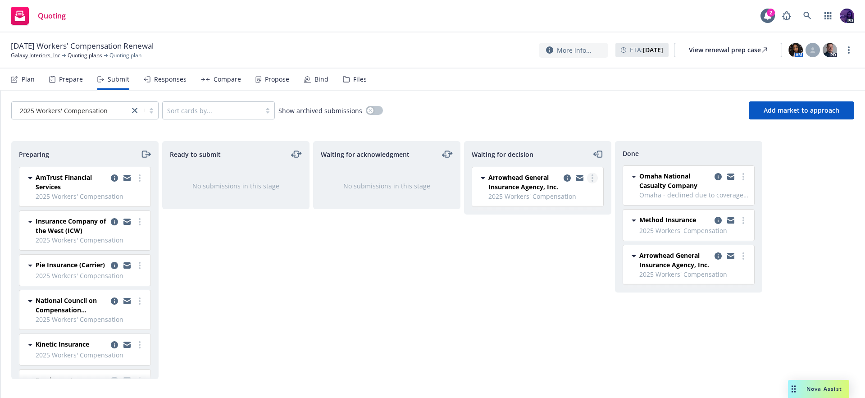
click at [595, 179] on link "more" at bounding box center [592, 178] width 11 height 11
click at [560, 247] on span "Add declined decision" at bounding box center [551, 250] width 89 height 9
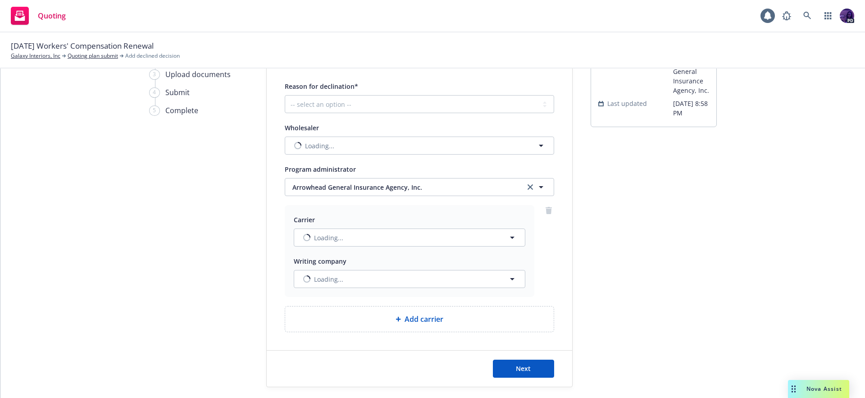
scroll to position [61, 0]
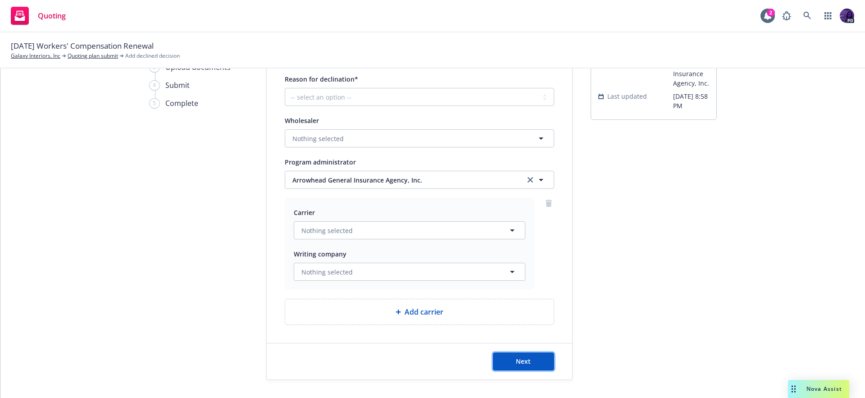
click at [504, 355] on button "Next" at bounding box center [523, 361] width 61 height 18
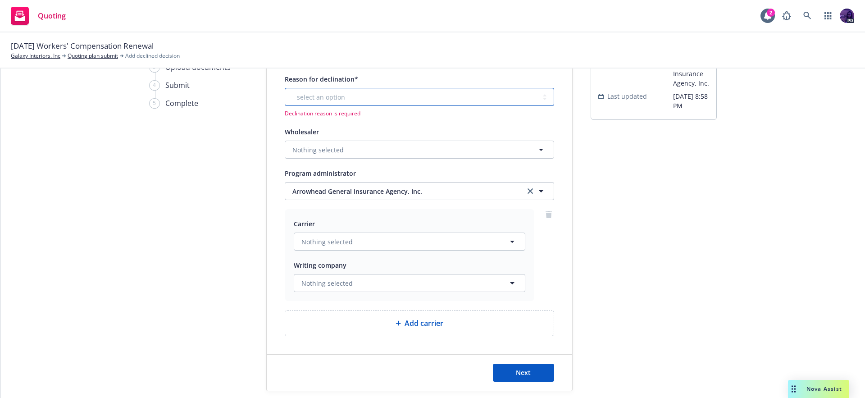
click at [373, 89] on select "-- select an option -- Cannot compete with other markets Carrier non-renewed Ca…" at bounding box center [419, 97] width 269 height 18
select select "CLIENT_CLAIM_LOSS_HISTORY"
click at [285, 88] on select "-- select an option -- Cannot compete with other markets Carrier non-renewed Ca…" at bounding box center [419, 97] width 269 height 18
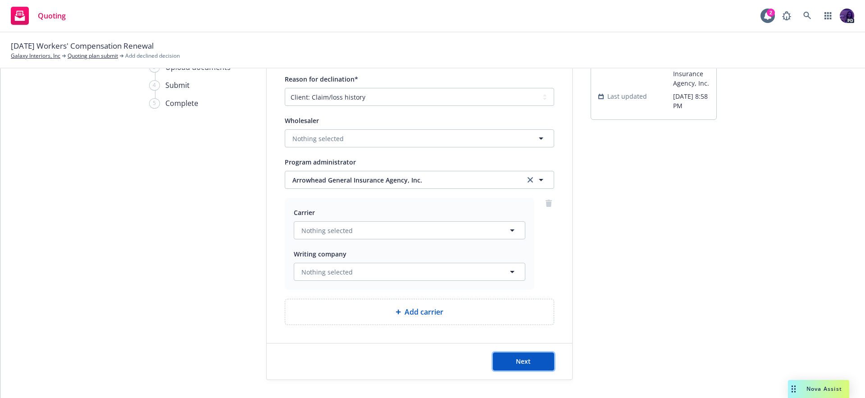
click at [531, 366] on button "Next" at bounding box center [523, 361] width 61 height 18
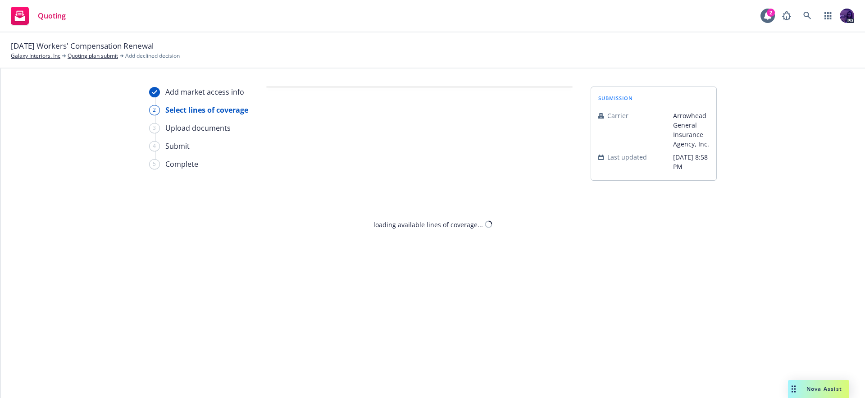
scroll to position [0, 0]
select select "CLIENT_CLAIM_LOSS_HISTORY"
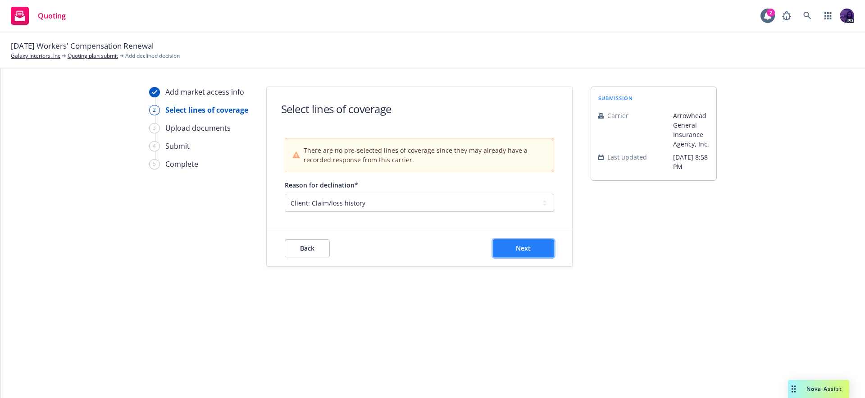
click at [523, 247] on span "Next" at bounding box center [523, 248] width 15 height 9
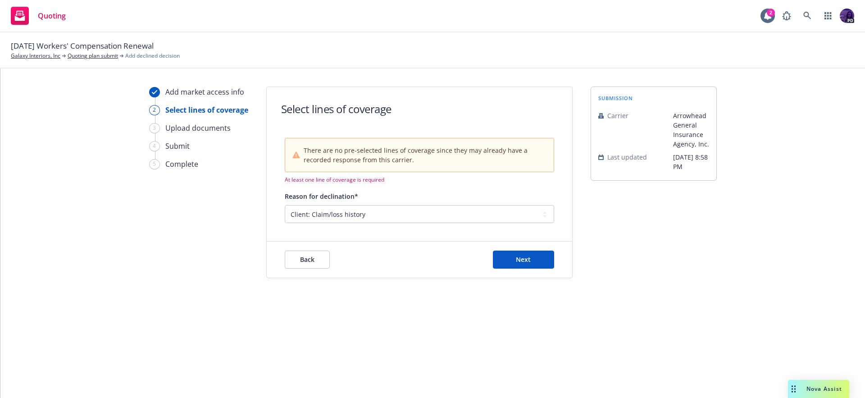
click at [520, 250] on div "Back Next" at bounding box center [420, 260] width 306 height 36
click at [310, 259] on span "Back" at bounding box center [307, 259] width 14 height 9
select select "CLIENT_CLAIM_LOSS_HISTORY"
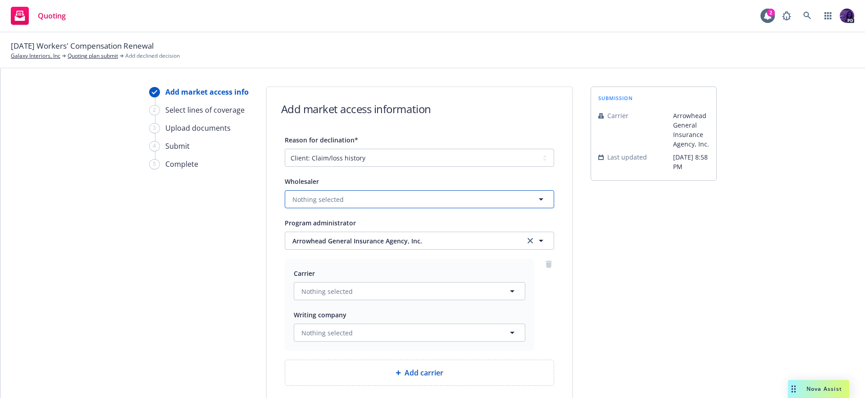
click at [391, 194] on button "Nothing selected" at bounding box center [419, 199] width 269 height 18
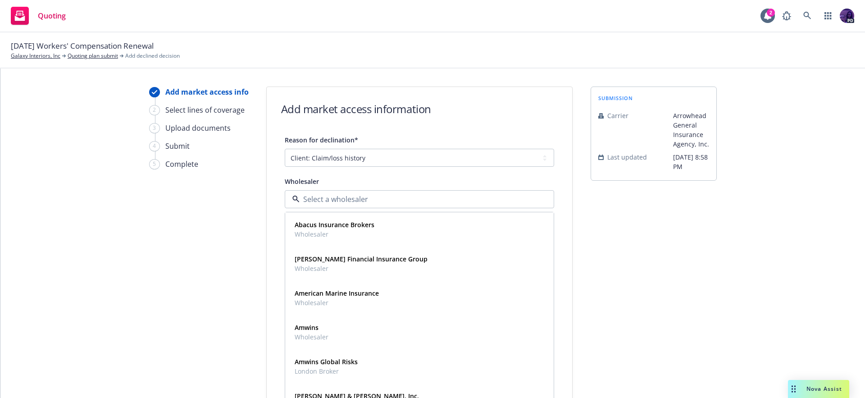
click at [593, 182] on div "submission Carrier Arrowhead General Insurance Agency, Inc. Last updated 7/9, 8…" at bounding box center [654, 264] width 126 height 354
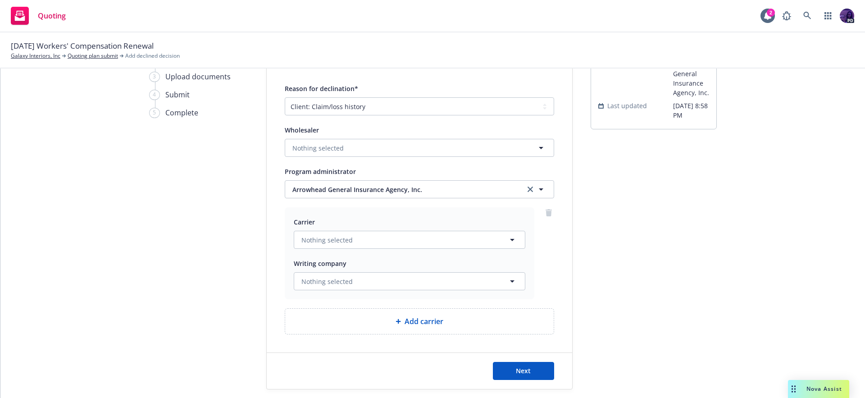
scroll to position [61, 0]
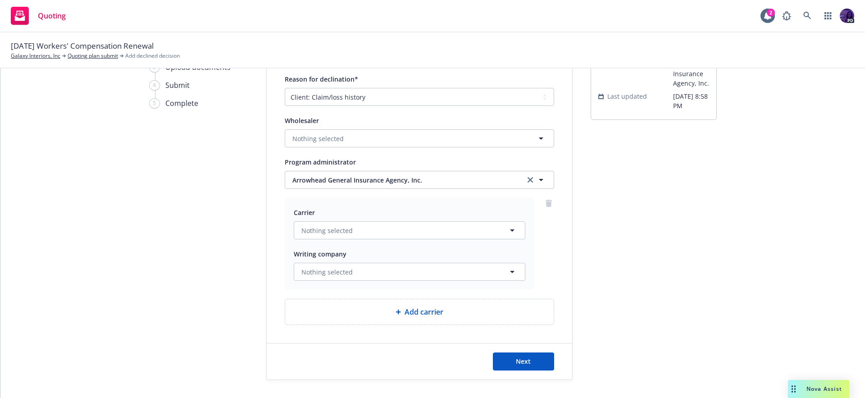
click at [504, 350] on div "Next" at bounding box center [420, 361] width 306 height 36
click at [512, 355] on button "Next" at bounding box center [523, 361] width 61 height 18
select select "CLIENT_CLAIM_LOSS_HISTORY"
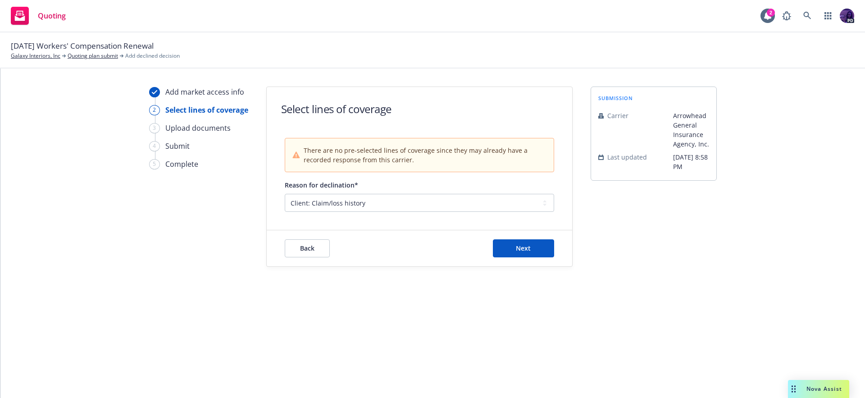
scroll to position [0, 0]
click at [317, 248] on button "Back" at bounding box center [307, 248] width 45 height 18
select select "CLIENT_CLAIM_LOSS_HISTORY"
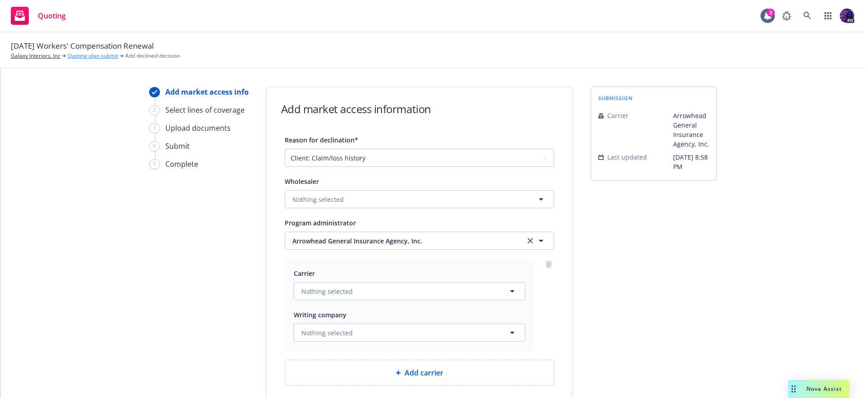
click at [103, 55] on link "Quoting plan submit" at bounding box center [93, 56] width 50 height 8
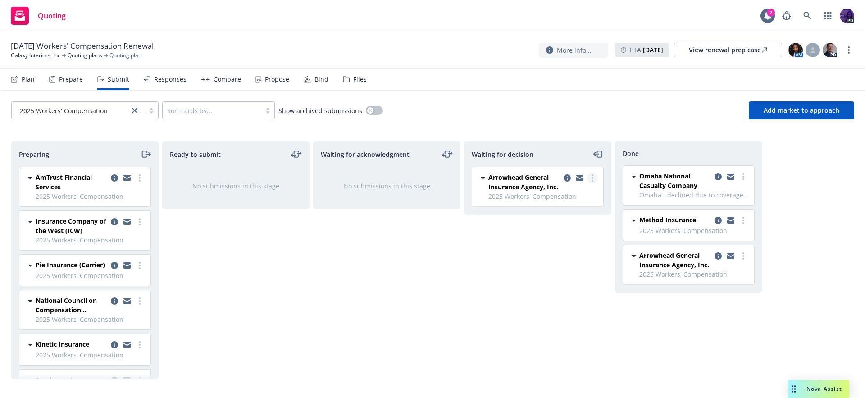
click at [589, 174] on link "more" at bounding box center [592, 178] width 11 height 11
click at [570, 176] on icon "copy logging email" at bounding box center [567, 177] width 7 height 7
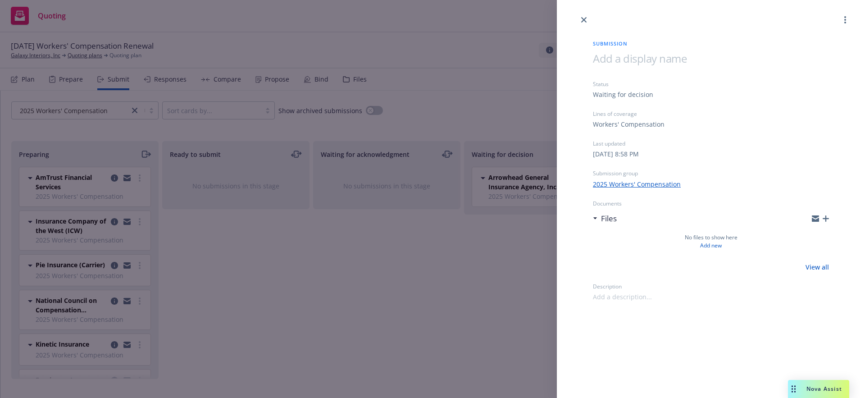
click at [847, 11] on div at bounding box center [711, 12] width 308 height 25
click at [846, 14] on link "more" at bounding box center [845, 19] width 11 height 11
click at [826, 59] on span "Archive submission" at bounding box center [810, 59] width 81 height 9
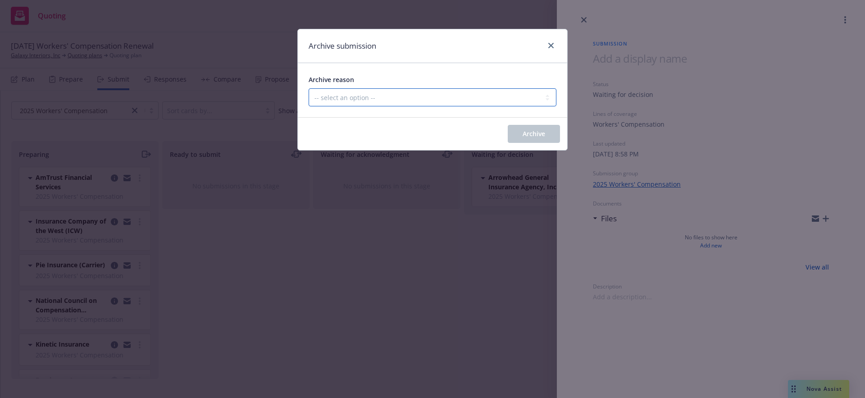
click at [487, 105] on select "-- select an option -- Carrier unresponsive Client decided not to proceed with …" at bounding box center [433, 97] width 248 height 18
select select "MADE_BY_MISTAKE"
click at [309, 88] on select "-- select an option -- Carrier unresponsive Client decided not to proceed with …" at bounding box center [433, 97] width 248 height 18
click at [532, 133] on span "Archive" at bounding box center [534, 133] width 23 height 9
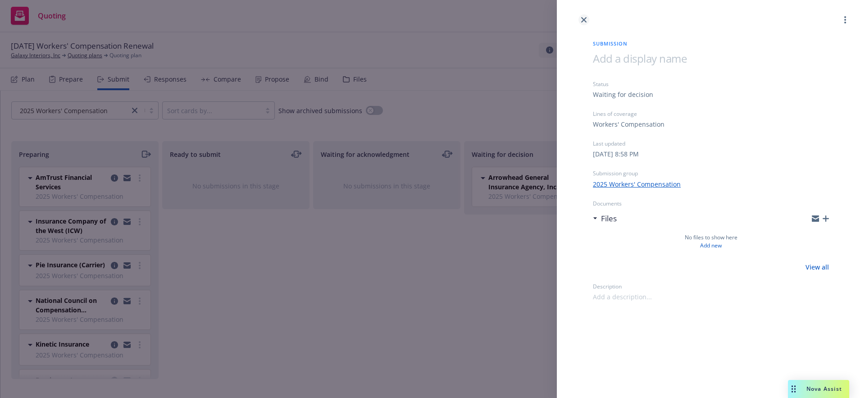
click at [585, 21] on icon "close" at bounding box center [583, 19] width 5 height 5
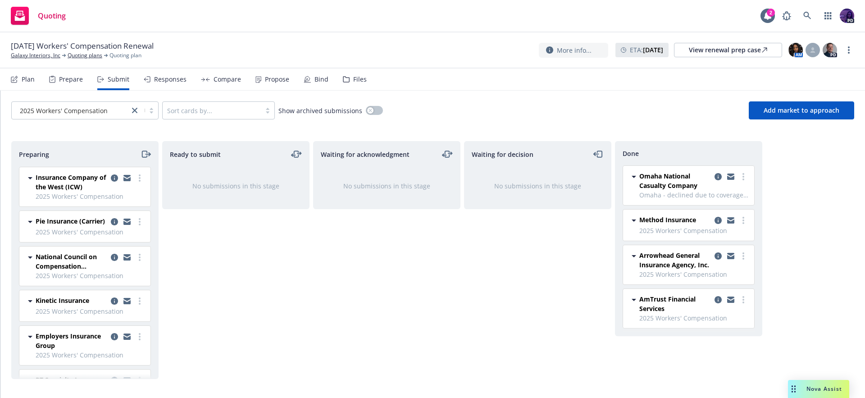
click at [226, 85] on div "Compare" at bounding box center [221, 79] width 40 height 22
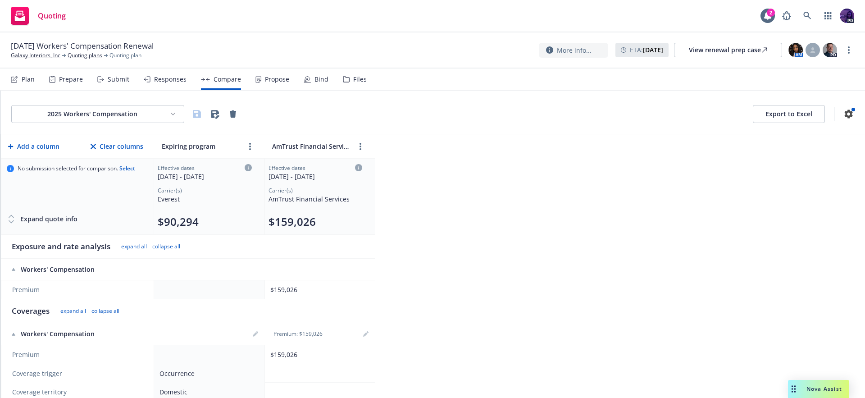
click at [273, 81] on div "Propose" at bounding box center [277, 79] width 24 height 7
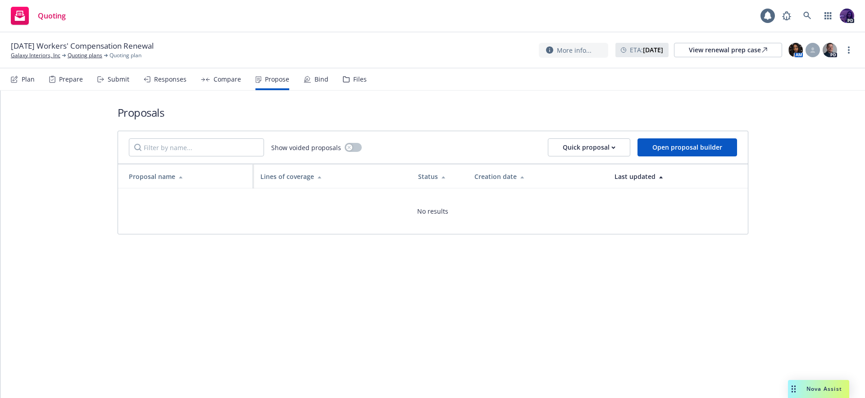
click at [156, 80] on div "Responses" at bounding box center [170, 79] width 32 height 7
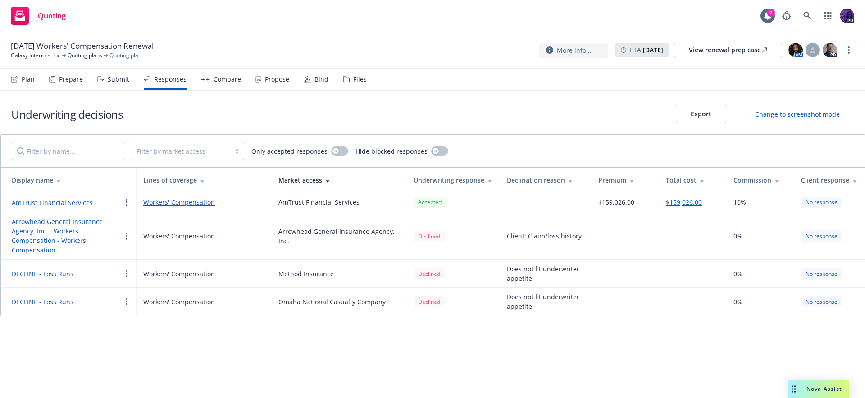
click at [164, 206] on link "Workers' Compensation" at bounding box center [203, 201] width 121 height 9
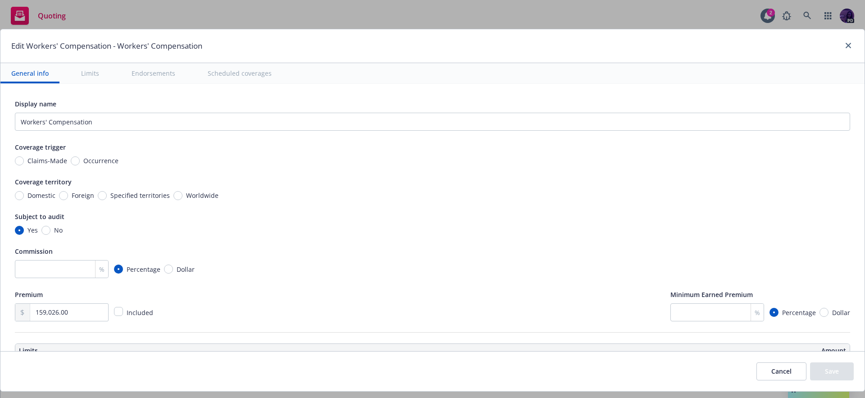
drag, startPoint x: 780, startPoint y: 367, endPoint x: 772, endPoint y: 371, distance: 8.7
click at [779, 367] on button "Cancel" at bounding box center [782, 371] width 50 height 18
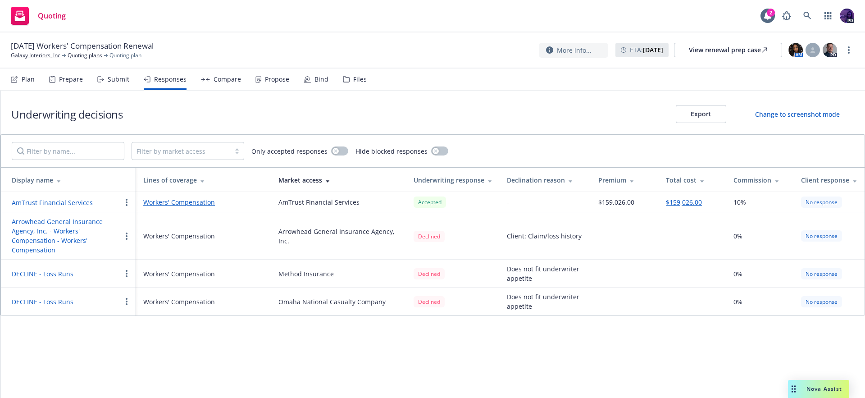
click at [190, 203] on link "Workers' Compensation" at bounding box center [203, 201] width 121 height 9
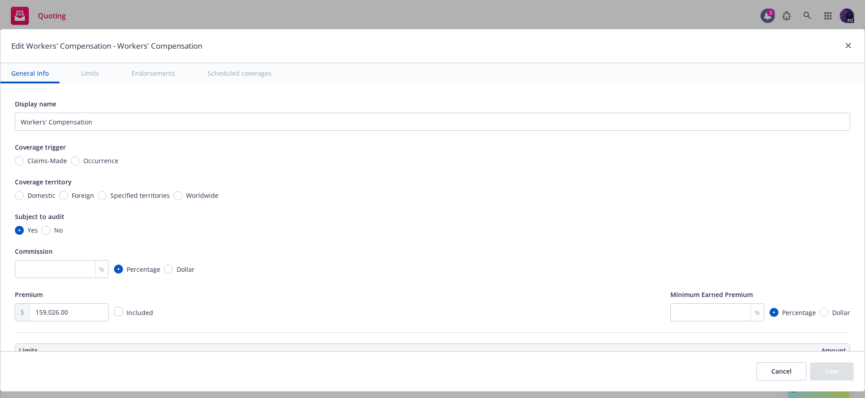
click at [762, 371] on button "Cancel" at bounding box center [782, 371] width 50 height 18
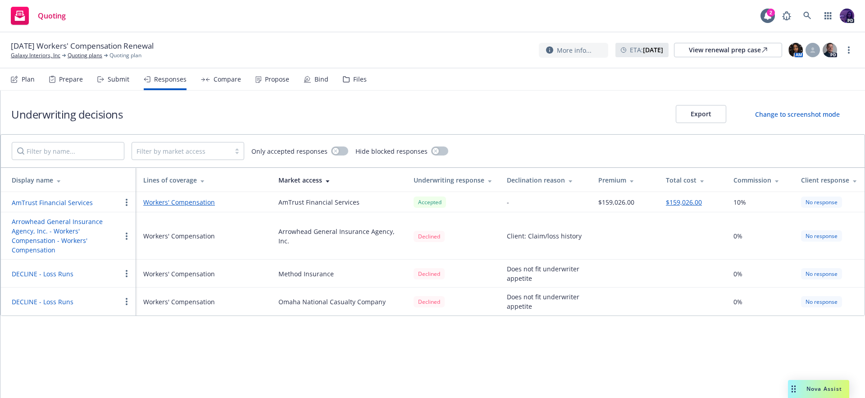
click at [55, 201] on button "AmTrust Financial Services" at bounding box center [52, 202] width 81 height 9
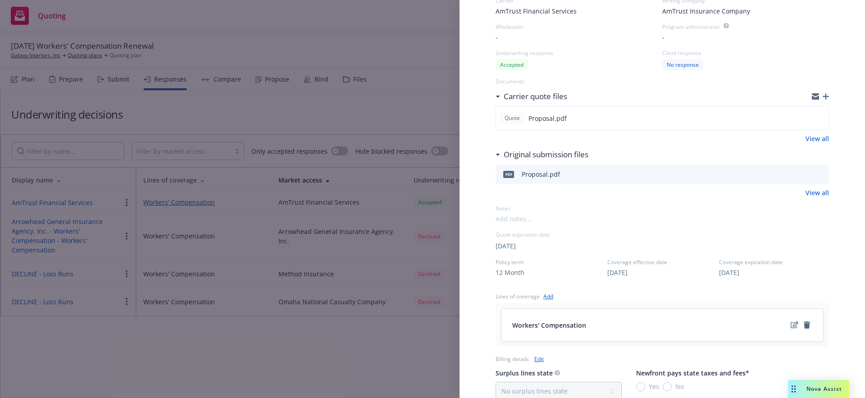
scroll to position [80, 0]
click at [816, 118] on icon "preview file" at bounding box center [820, 121] width 8 height 6
click at [359, 42] on div "Display Name AmTrust Financial Services Carrier AmTrust Financial Services Writ…" at bounding box center [432, 199] width 865 height 398
